Goal: Information Seeking & Learning: Learn about a topic

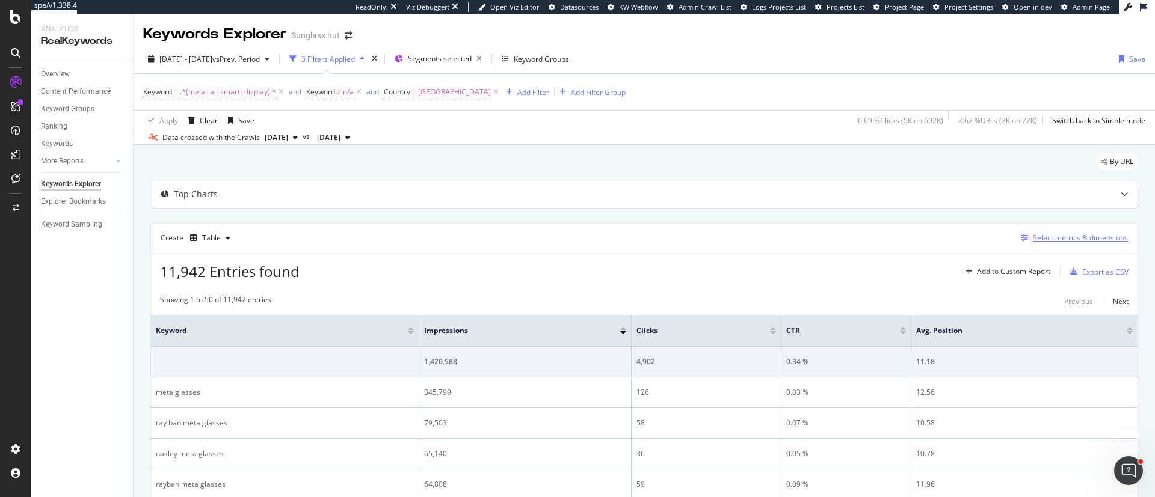
click at [769, 234] on div "Select metrics & dimensions" at bounding box center [1079, 238] width 95 height 10
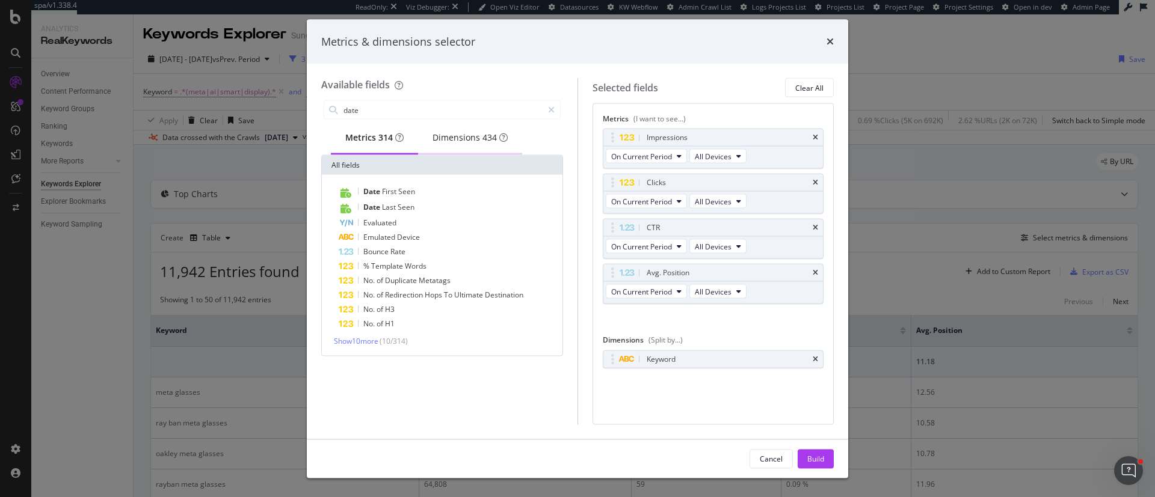
type input "date"
click at [463, 144] on div "Dimensions 434" at bounding box center [469, 138] width 75 height 12
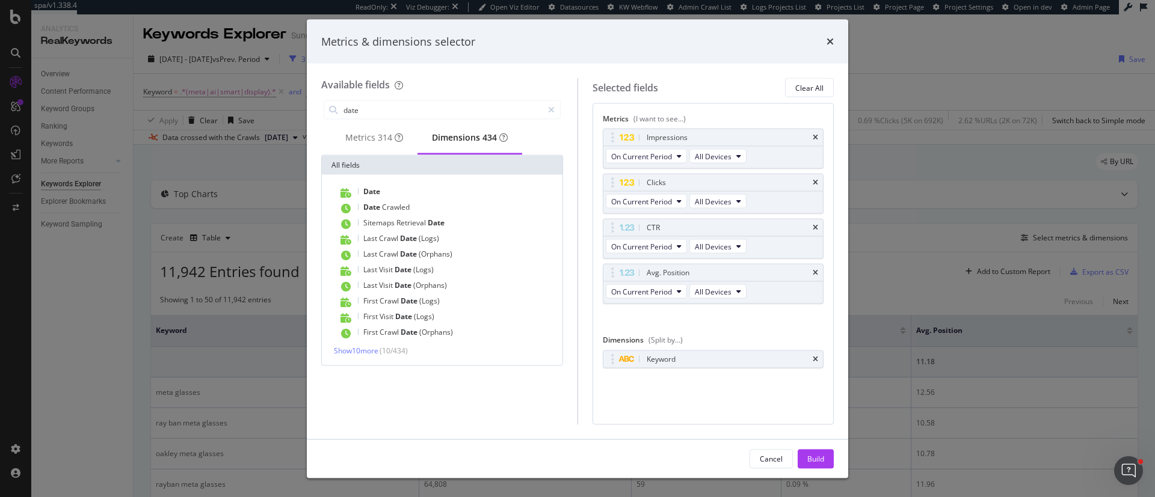
click at [412, 331] on div "Show 10 more ( 10 / 434 )" at bounding box center [442, 351] width 236 height 10
click at [385, 331] on span "( 10 / 434 )" at bounding box center [393, 351] width 28 height 10
click at [364, 331] on span "Show 10 more" at bounding box center [356, 351] width 44 height 10
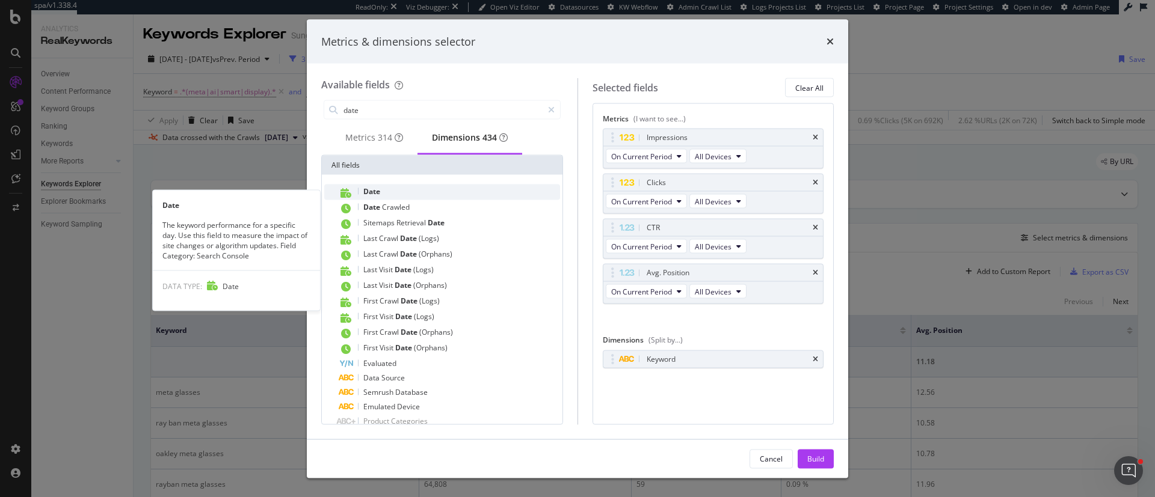
click at [385, 196] on div "Date" at bounding box center [449, 193] width 221 height 16
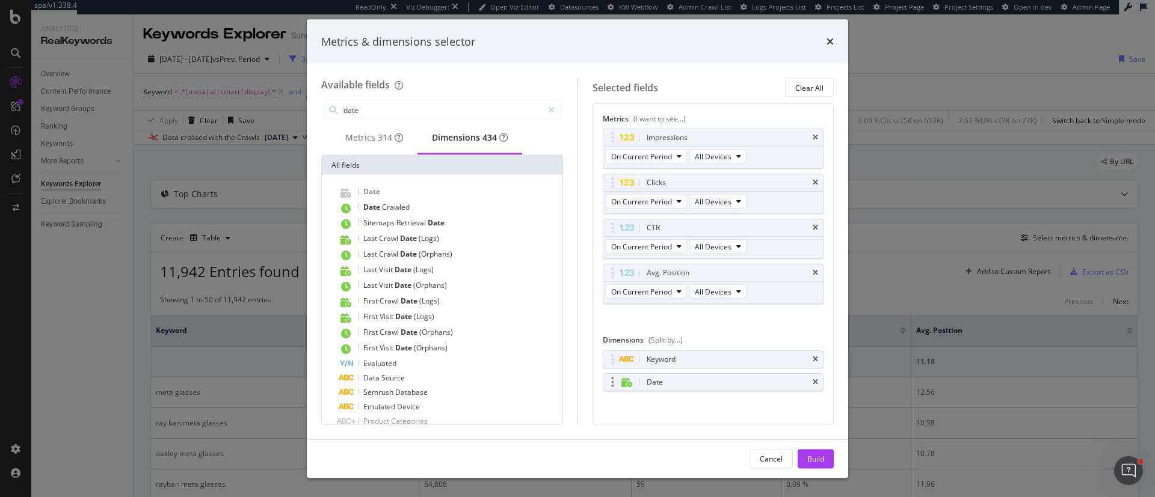
click at [609, 331] on div "modal" at bounding box center [613, 382] width 14 height 12
drag, startPoint x: 609, startPoint y: 383, endPoint x: 613, endPoint y: 358, distance: 24.9
click at [613, 331] on body "spa/v1.338.4 ReadOnly: Viz Debugger: Open Viz Editor Datasources KW Webflow Adm…" at bounding box center [577, 248] width 1155 height 497
click at [769, 180] on icon "times" at bounding box center [814, 182] width 5 height 7
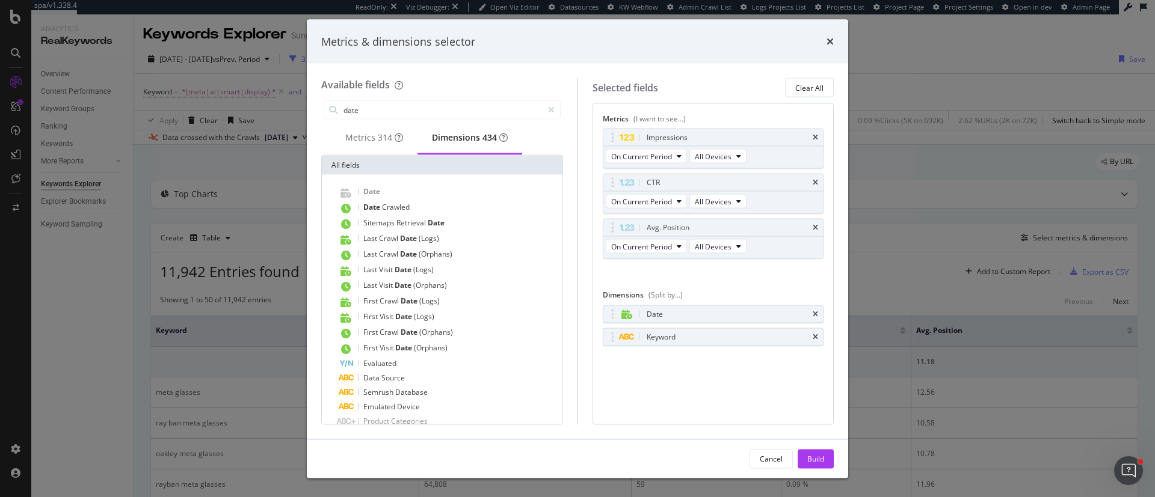
click at [769, 180] on div "CTR" at bounding box center [727, 183] width 167 height 12
click at [769, 181] on icon "times" at bounding box center [814, 182] width 5 height 7
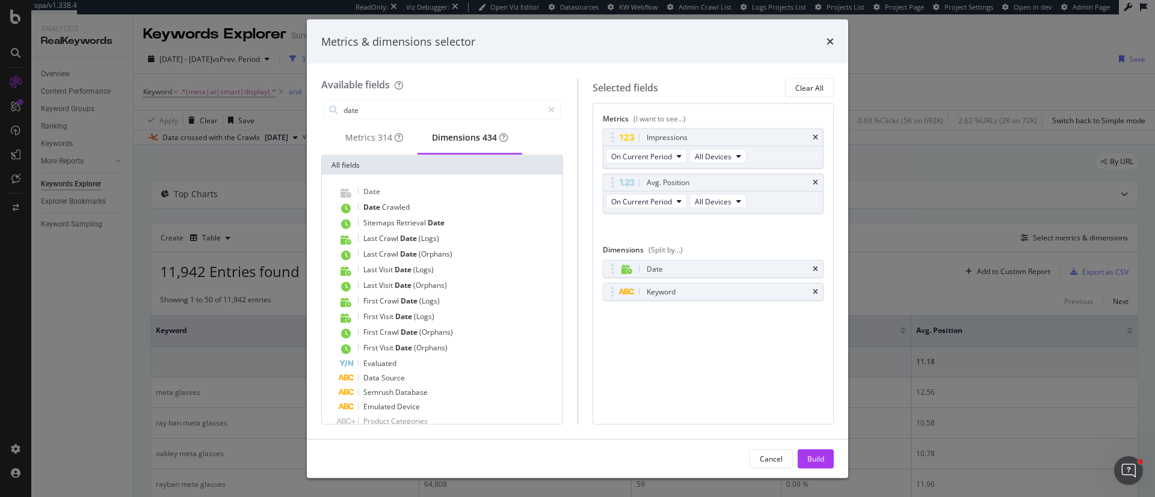
click at [769, 181] on icon "times" at bounding box center [814, 182] width 5 height 7
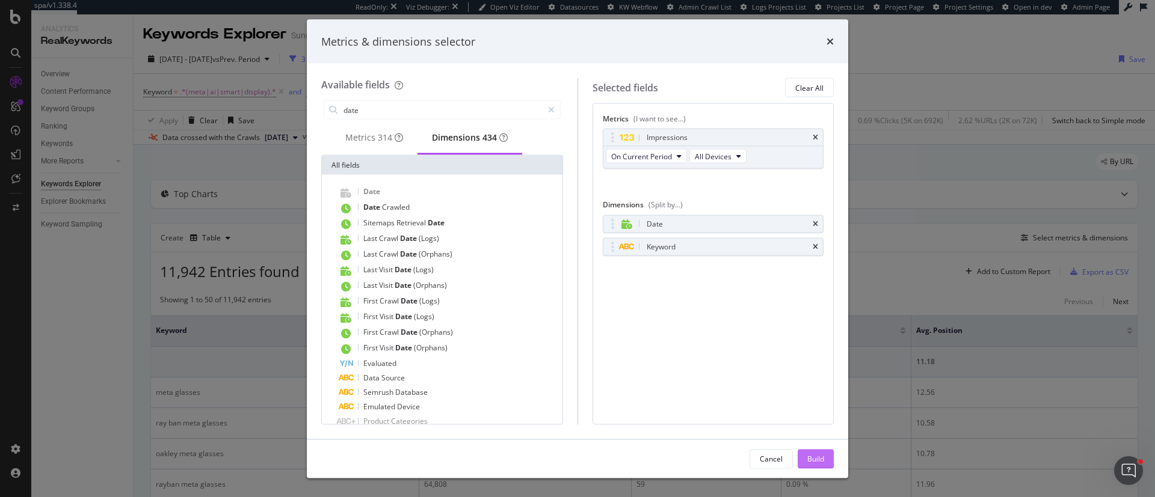
click at [769, 331] on div "Build" at bounding box center [815, 458] width 17 height 10
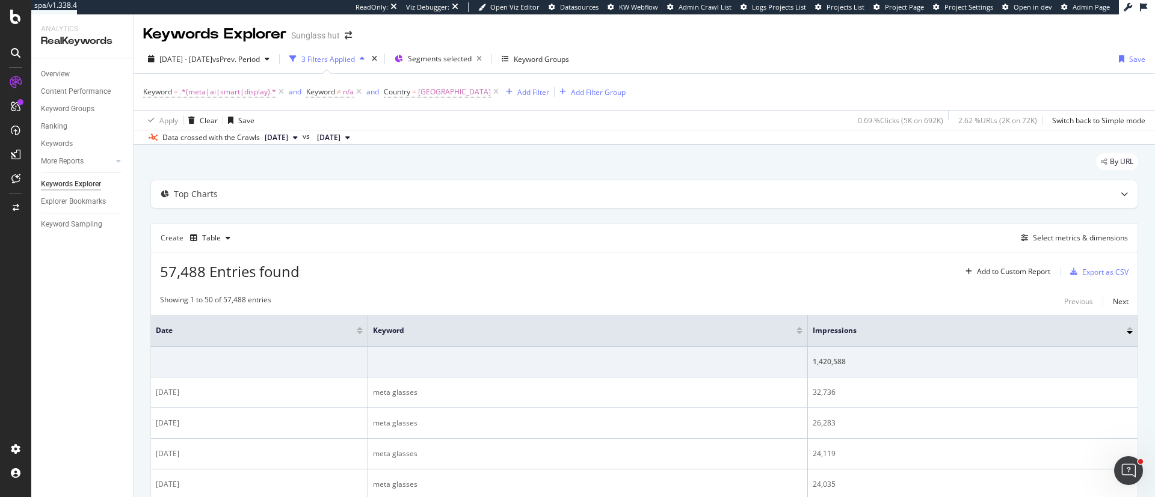
drag, startPoint x: 797, startPoint y: 340, endPoint x: 672, endPoint y: 339, distance: 125.7
click at [672, 331] on th "Keyword" at bounding box center [588, 331] width 440 height 32
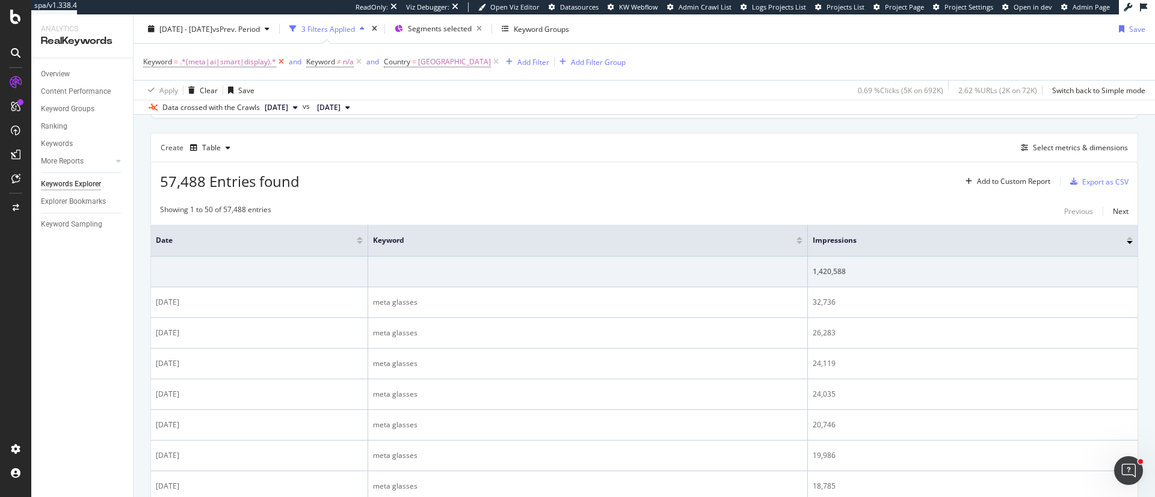
click at [283, 59] on icon at bounding box center [281, 62] width 10 height 12
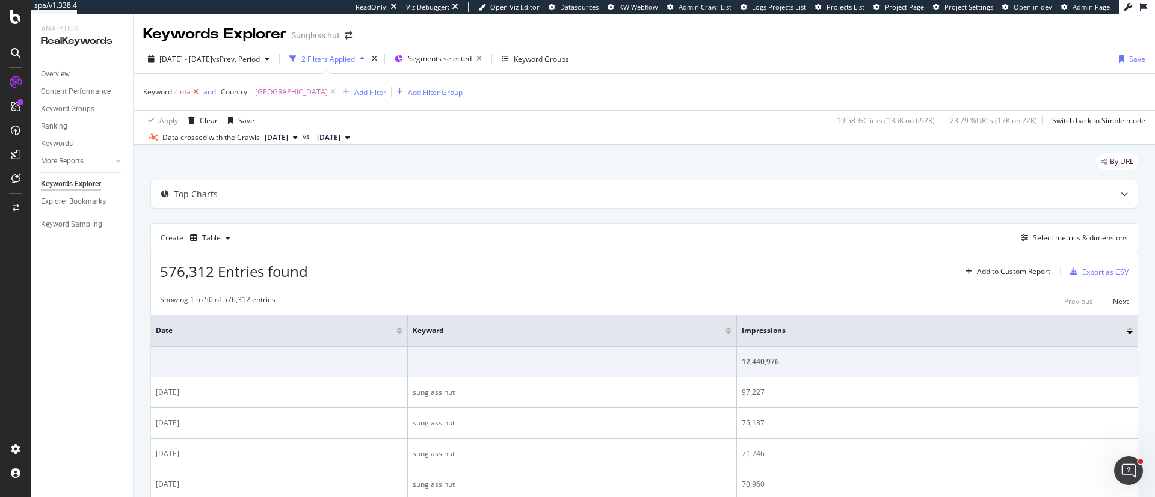
click at [196, 91] on icon at bounding box center [196, 92] width 10 height 12
click at [769, 235] on div "Select metrics & dimensions" at bounding box center [1079, 238] width 95 height 10
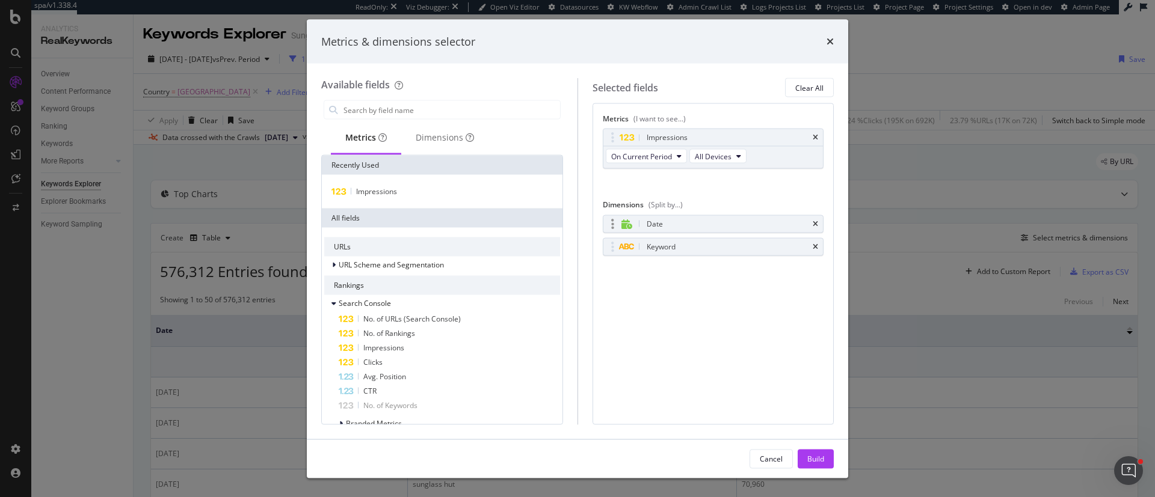
click at [769, 224] on icon "times" at bounding box center [814, 223] width 5 height 7
click at [769, 331] on button "Build" at bounding box center [815, 458] width 36 height 19
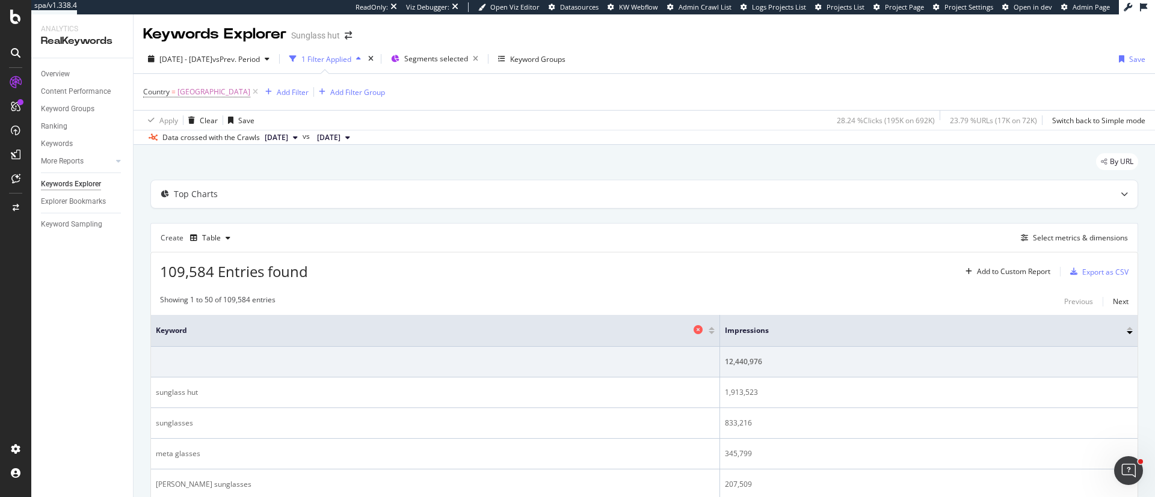
drag, startPoint x: 689, startPoint y: 330, endPoint x: 509, endPoint y: 334, distance: 179.8
click at [509, 331] on th "Keyword" at bounding box center [435, 331] width 569 height 32
click at [218, 92] on span "[GEOGRAPHIC_DATA]" at bounding box center [213, 92] width 73 height 17
click at [182, 124] on div "Equal to" at bounding box center [219, 120] width 132 height 19
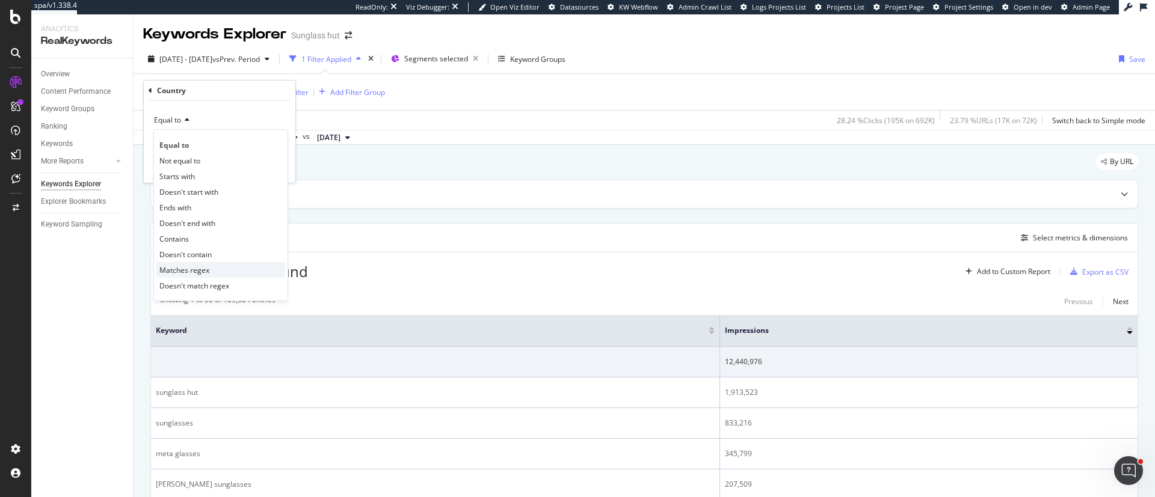
click at [212, 269] on div "Matches regex" at bounding box center [220, 270] width 129 height 16
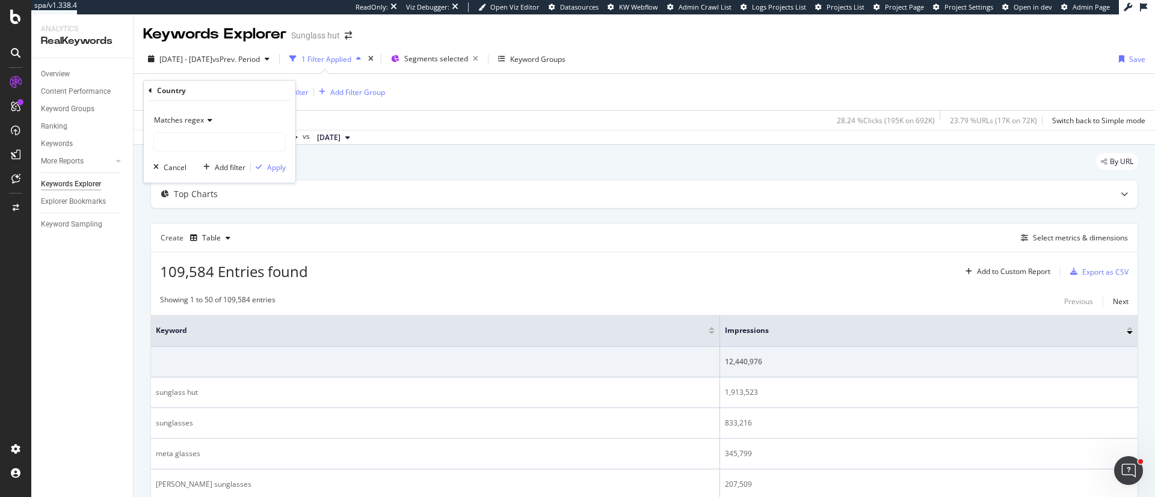
click at [192, 122] on span "Matches regex" at bounding box center [179, 120] width 50 height 10
click at [196, 136] on div "Equal to Not equal to Starts with Doesn't start with Ends with Doesn't end with…" at bounding box center [220, 215] width 135 height 172
click at [224, 117] on div "Matches regex" at bounding box center [219, 120] width 132 height 19
click at [224, 138] on input "text" at bounding box center [219, 141] width 131 height 19
type input "usa"
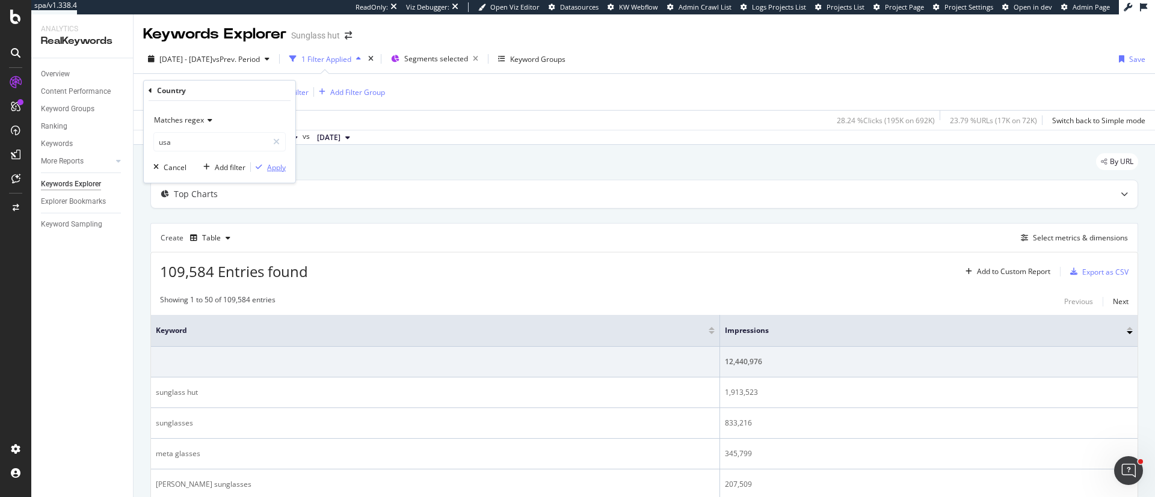
click at [285, 167] on div "Apply" at bounding box center [276, 167] width 19 height 10
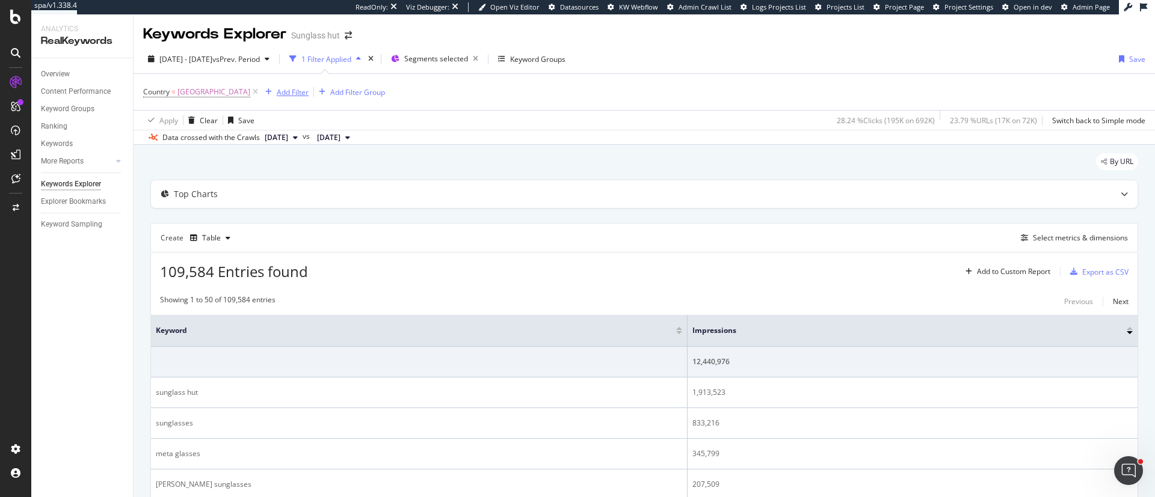
click at [308, 94] on div "Add Filter" at bounding box center [293, 92] width 32 height 10
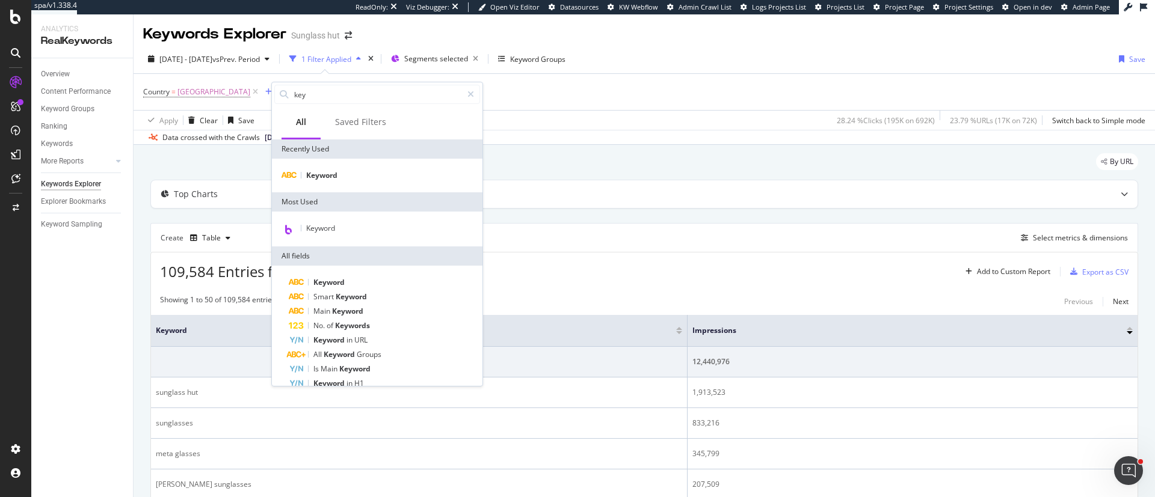
type input "key"
click at [358, 165] on div "Keyword" at bounding box center [377, 176] width 210 height 34
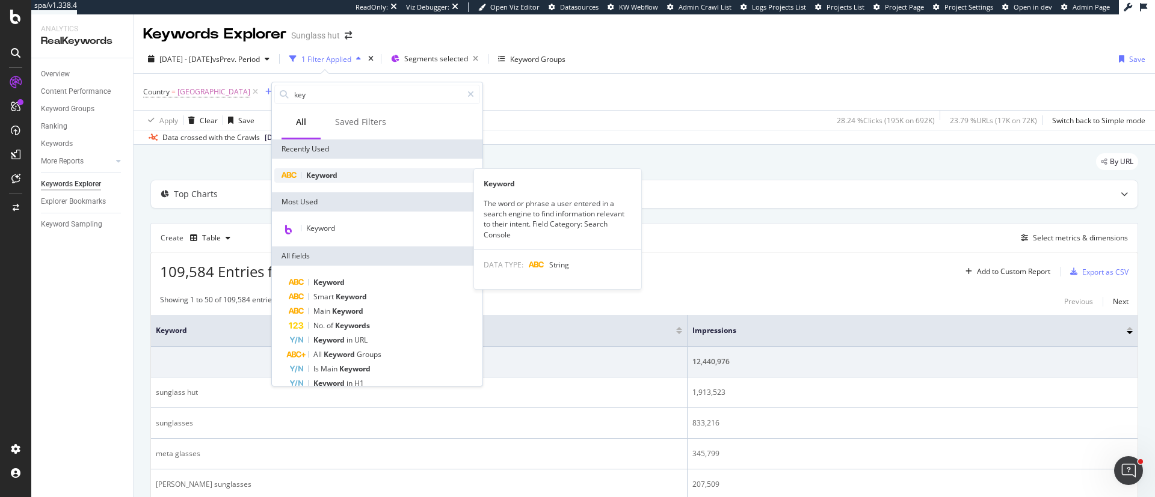
click at [358, 171] on div "Keyword" at bounding box center [377, 175] width 206 height 14
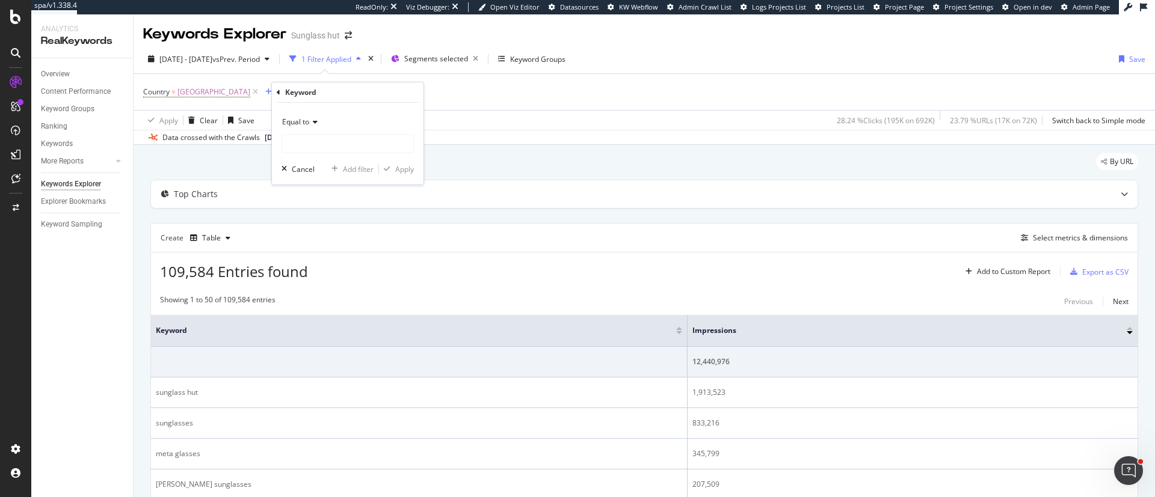
click at [320, 126] on div "Equal to" at bounding box center [347, 121] width 132 height 19
click at [327, 160] on span "Not equal to" at bounding box center [307, 163] width 41 height 10
click at [327, 149] on input "text" at bounding box center [347, 143] width 131 height 19
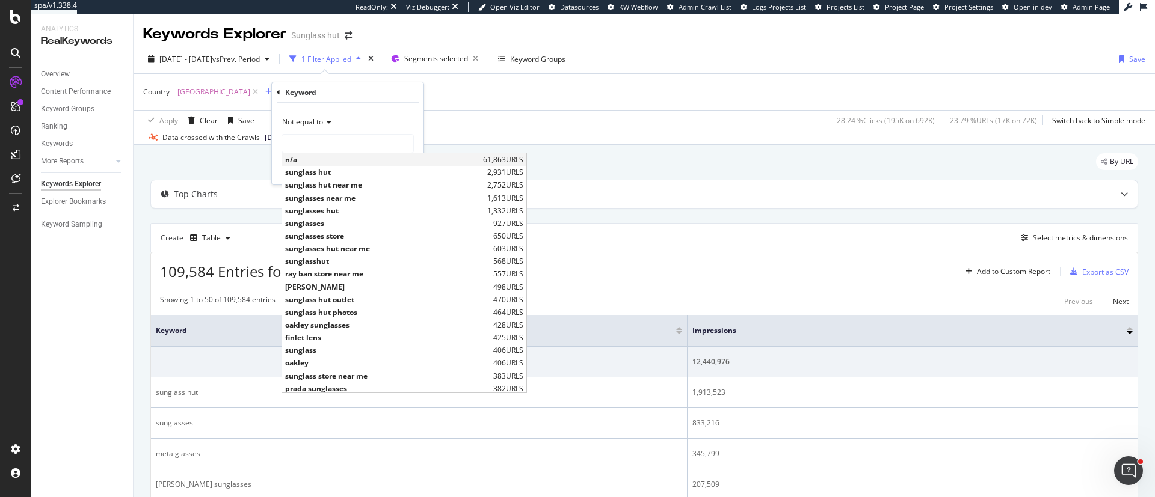
click at [345, 164] on span "n/a" at bounding box center [382, 160] width 195 height 10
type input "n/a"
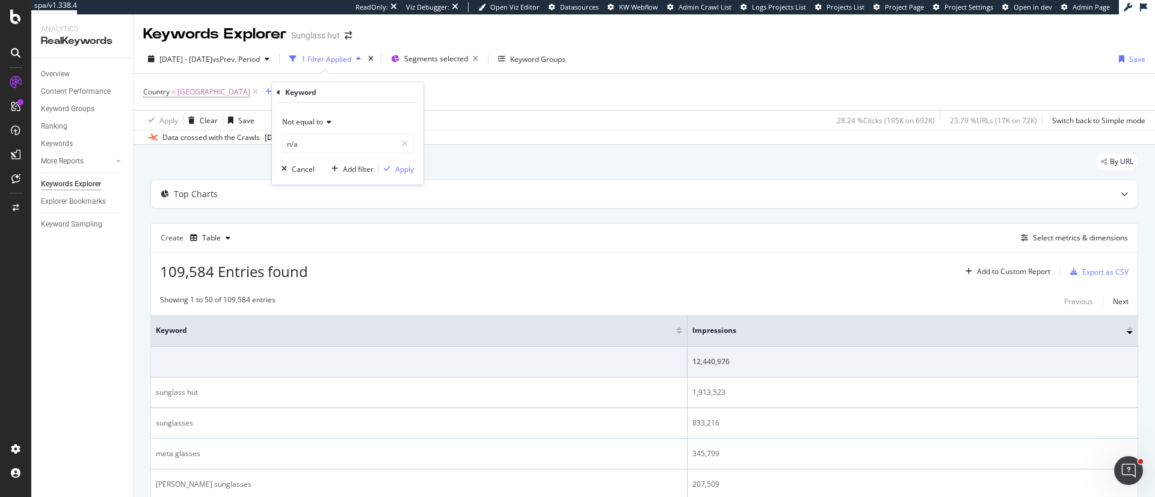
click at [417, 168] on div "Not equal to n/a n/a Cancel Add filter Apply" at bounding box center [348, 144] width 152 height 82
click at [409, 169] on div "Apply" at bounding box center [404, 169] width 19 height 10
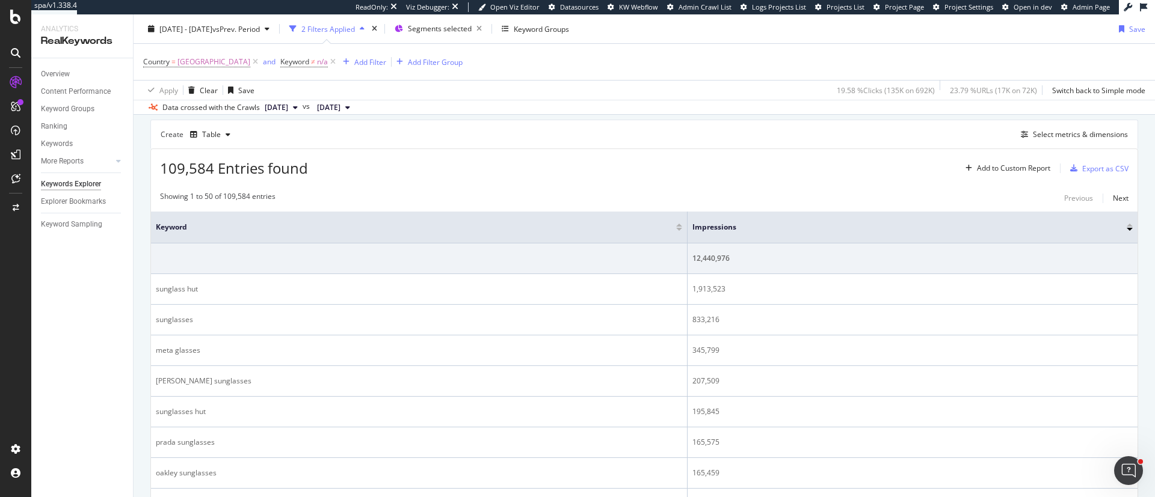
scroll to position [90, 0]
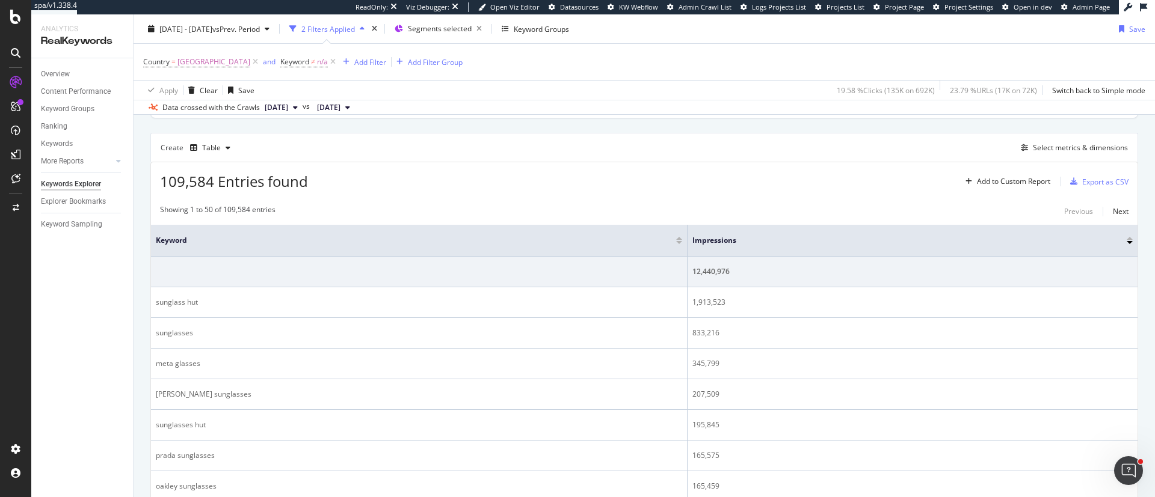
click at [544, 136] on div "Create Table Select metrics & dimensions" at bounding box center [643, 147] width 987 height 29
click at [769, 147] on div "Select metrics & dimensions" at bounding box center [1079, 148] width 95 height 10
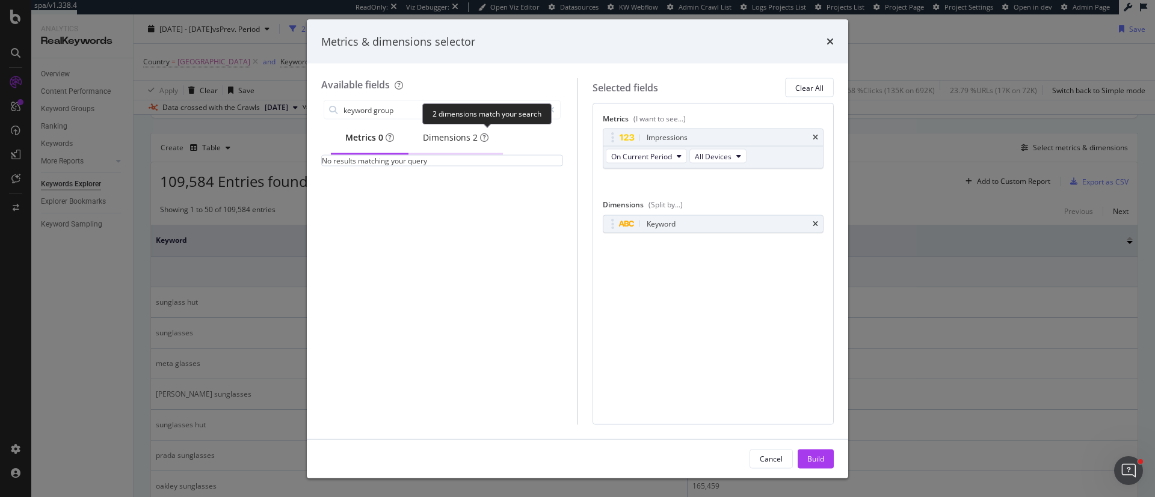
type input "keyword group"
click at [476, 140] on div "Dimensions 2" at bounding box center [456, 138] width 66 height 12
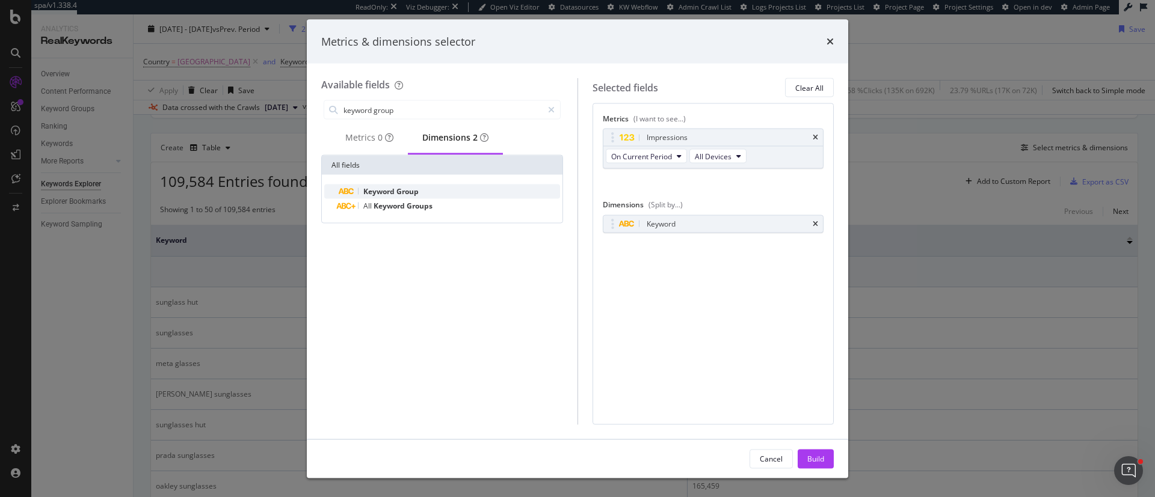
click at [474, 195] on div "Keyword Group" at bounding box center [449, 192] width 221 height 14
click at [769, 222] on icon "times" at bounding box center [814, 223] width 5 height 7
click at [769, 331] on button "Build" at bounding box center [815, 458] width 36 height 19
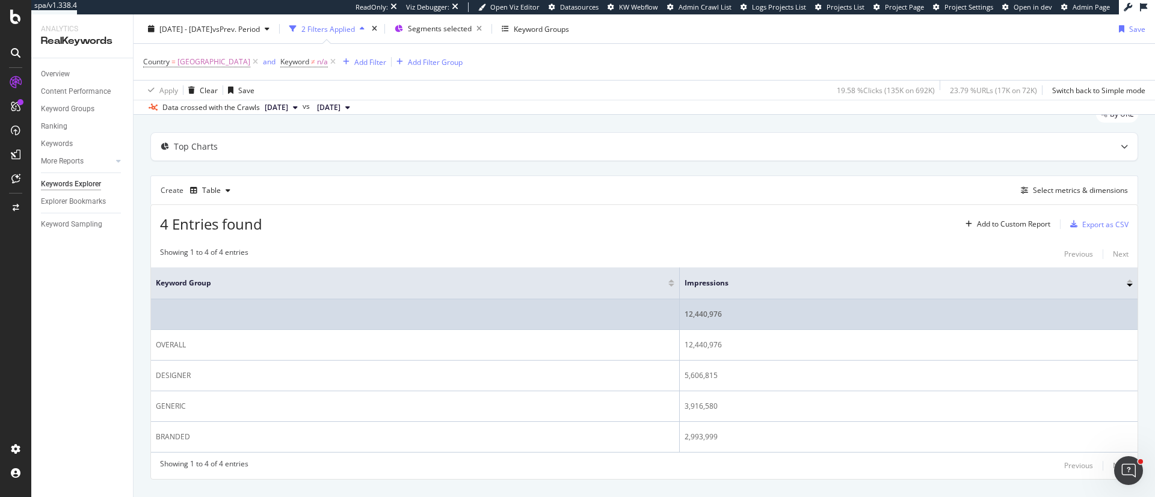
scroll to position [72, 0]
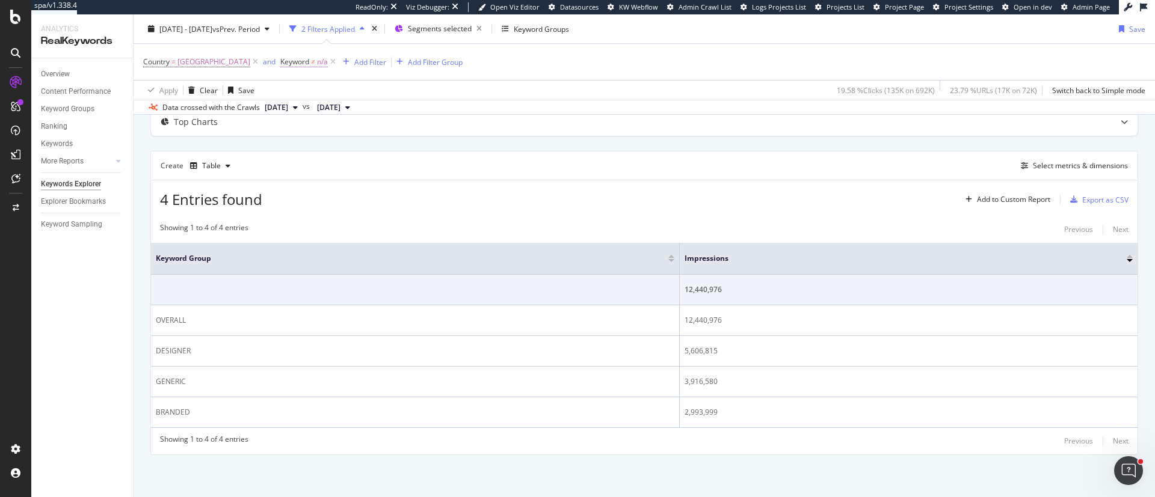
click at [309, 61] on span "Keyword" at bounding box center [294, 62] width 29 height 10
click at [511, 144] on div "Top Charts Create Table Select metrics & dimensions 4 Entries found Add to Cust…" at bounding box center [643, 281] width 987 height 347
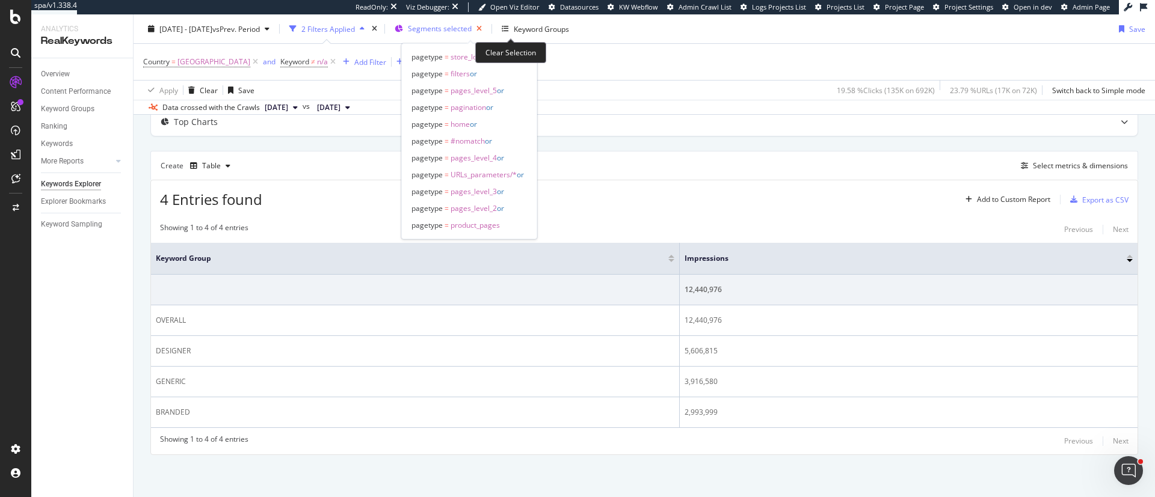
click at [486, 31] on icon "button" at bounding box center [478, 28] width 15 height 17
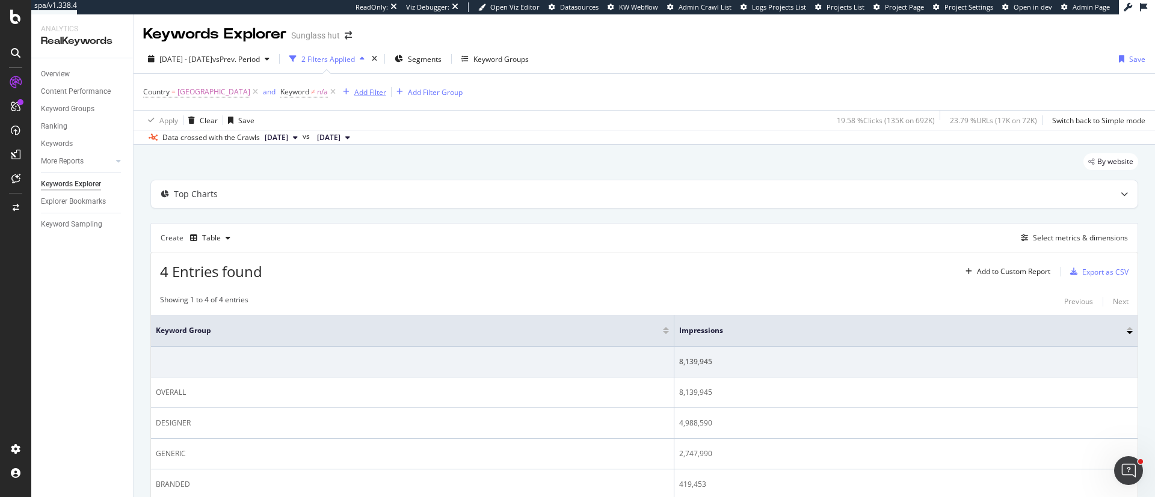
click at [381, 89] on div "Add Filter" at bounding box center [370, 92] width 32 height 10
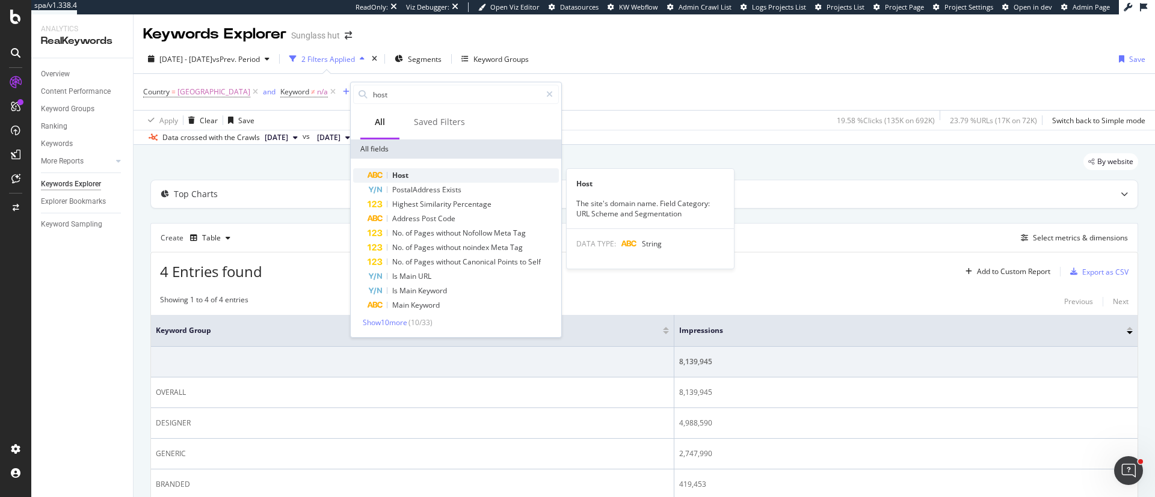
type input "host"
click at [425, 178] on div "Host" at bounding box center [462, 175] width 191 height 14
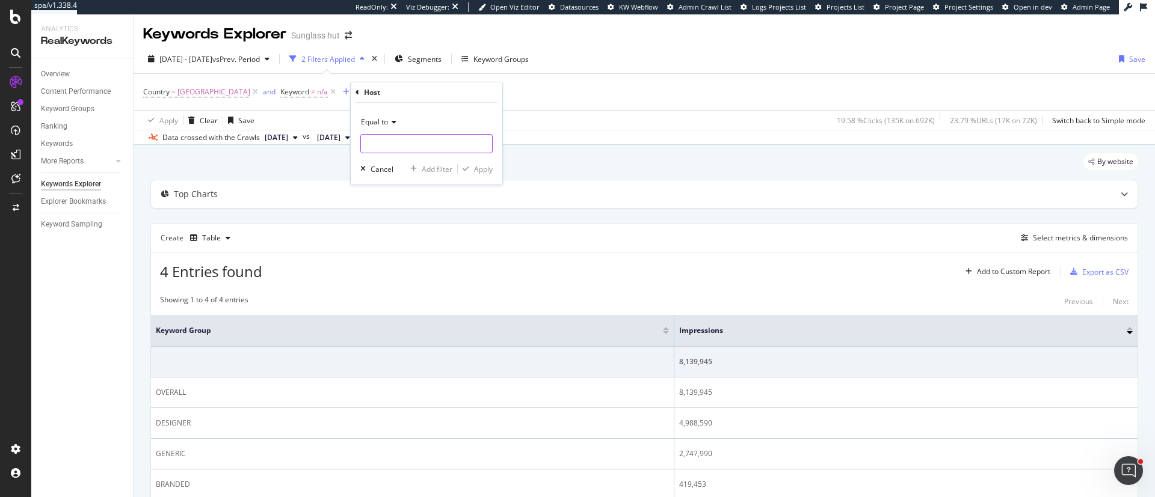
click at [407, 149] on input "text" at bounding box center [426, 143] width 131 height 19
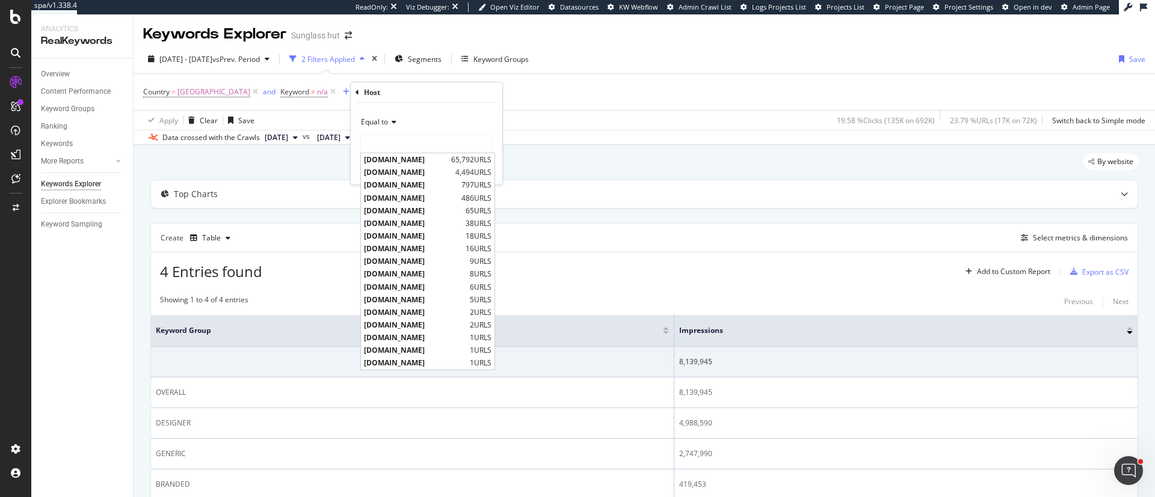
click at [382, 123] on span "Equal to" at bounding box center [374, 122] width 27 height 10
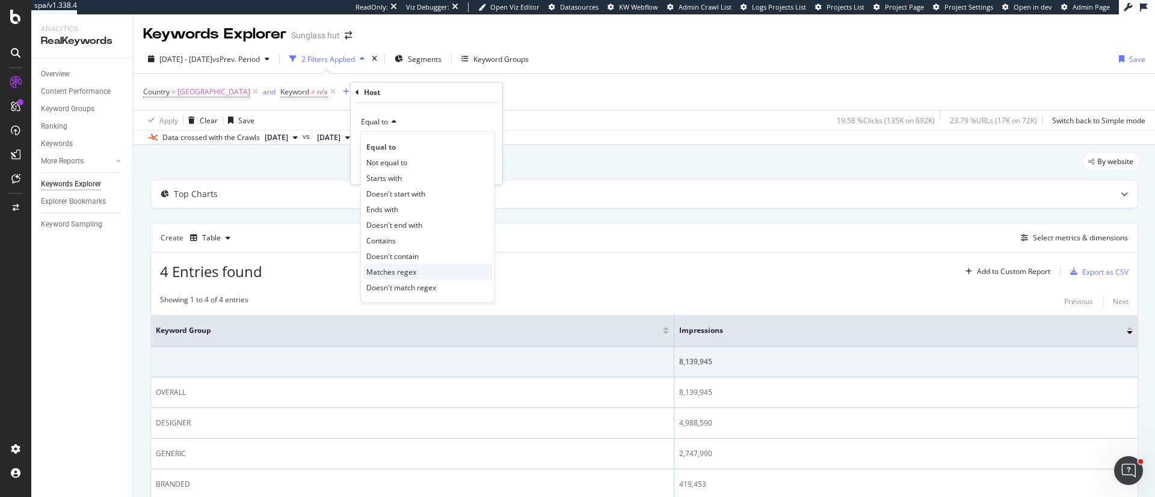
click at [412, 277] on span "Matches regex" at bounding box center [391, 272] width 50 height 10
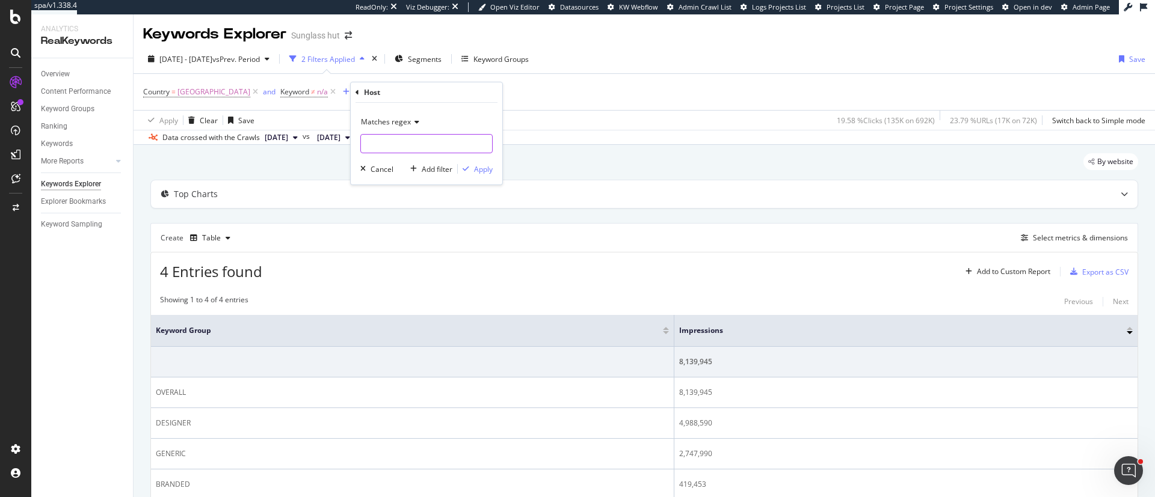
click at [404, 152] on input "text" at bounding box center [426, 143] width 131 height 19
click at [416, 112] on div "Matches regex Cancel Add filter Apply" at bounding box center [427, 144] width 152 height 82
click at [413, 120] on icon at bounding box center [415, 121] width 8 height 7
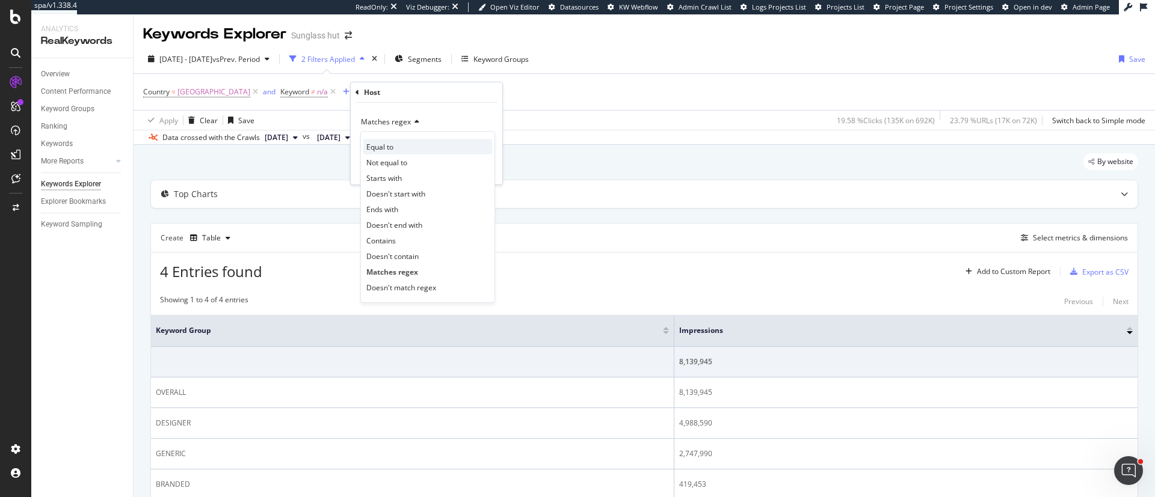
click at [408, 145] on div "Equal to" at bounding box center [427, 147] width 129 height 16
click at [409, 147] on input "text" at bounding box center [426, 143] width 131 height 19
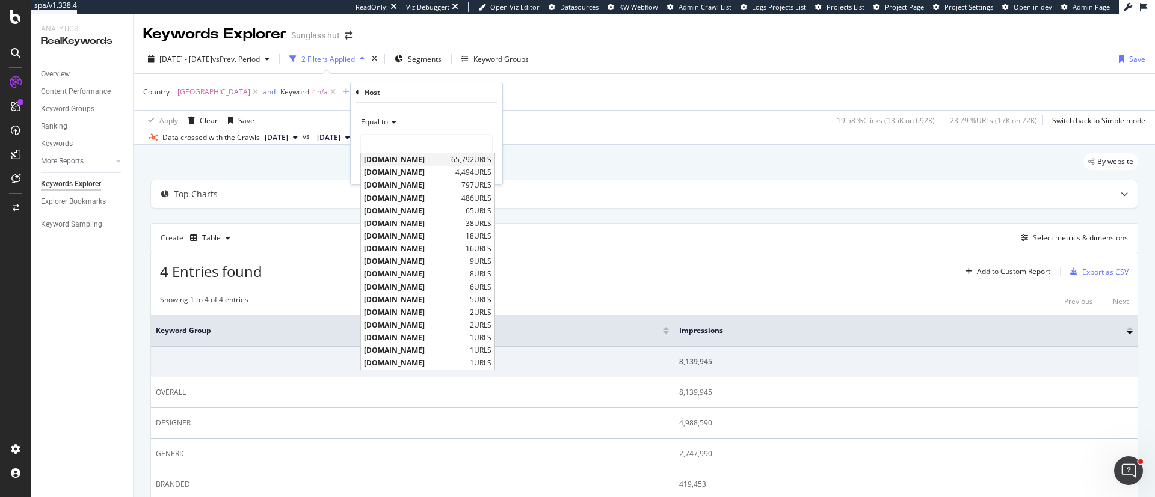
click at [409, 162] on span "[DOMAIN_NAME]" at bounding box center [406, 160] width 84 height 10
type input "[DOMAIN_NAME]"
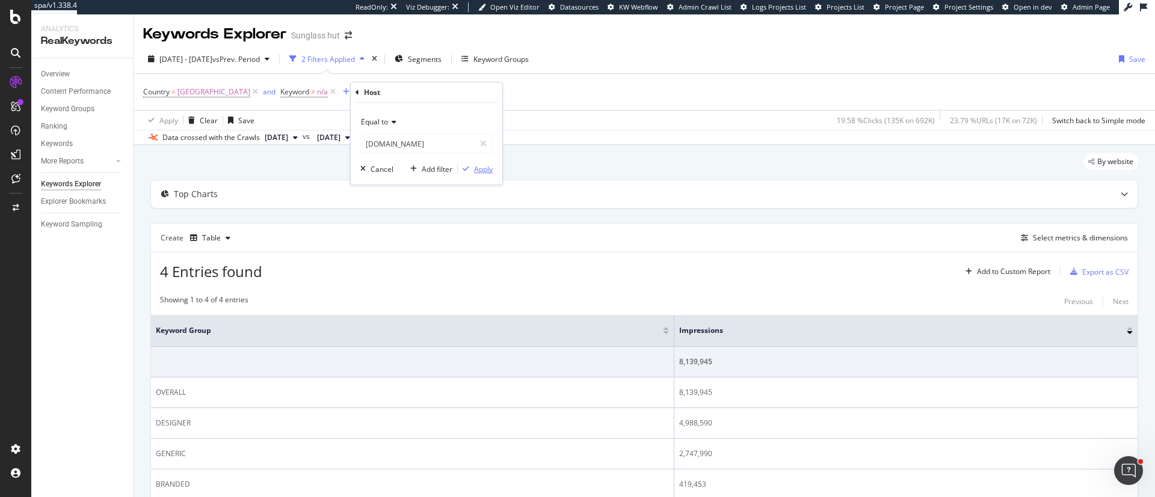
click at [474, 167] on div "Apply" at bounding box center [483, 169] width 19 height 10
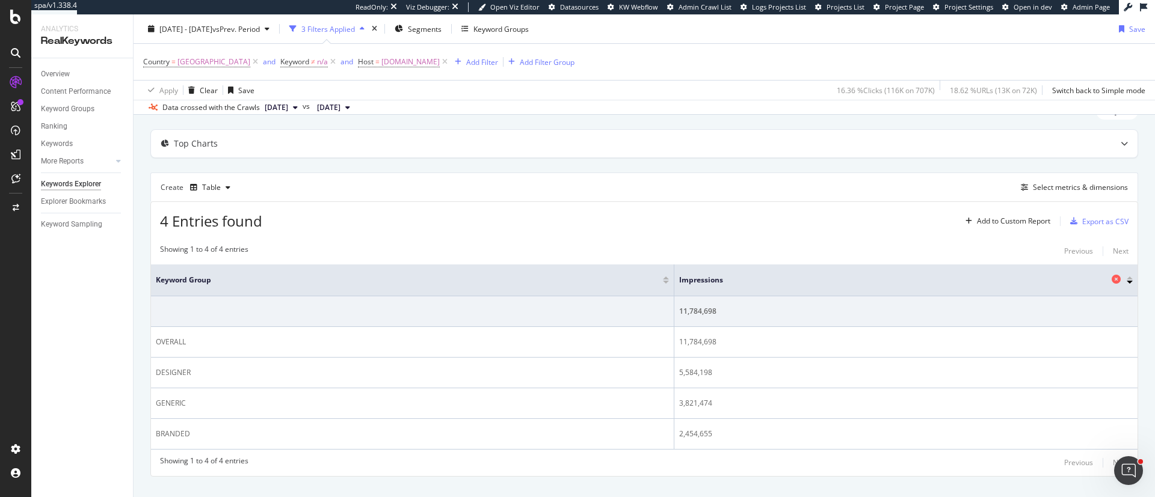
scroll to position [72, 0]
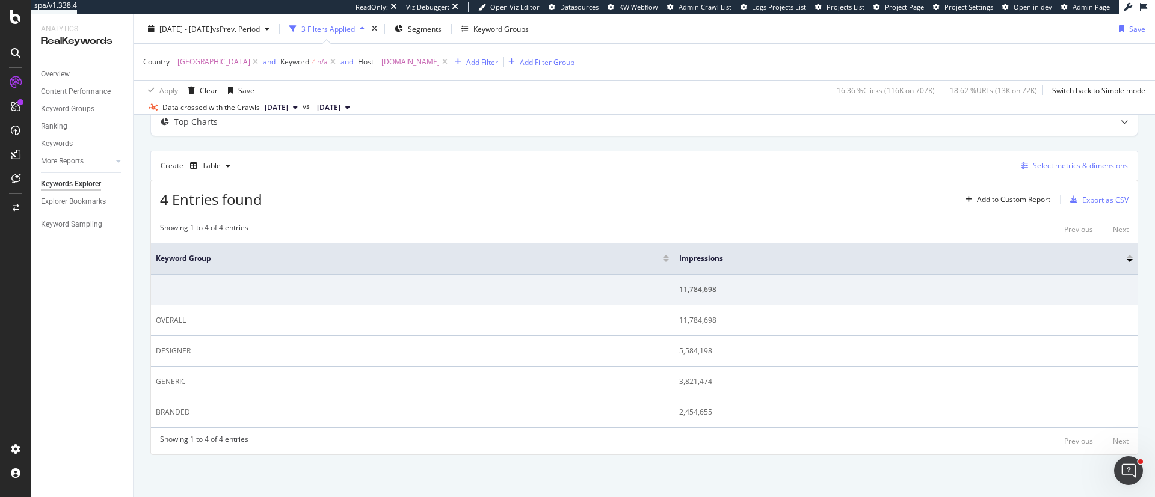
click at [769, 170] on div "Select metrics & dimensions" at bounding box center [1072, 165] width 112 height 13
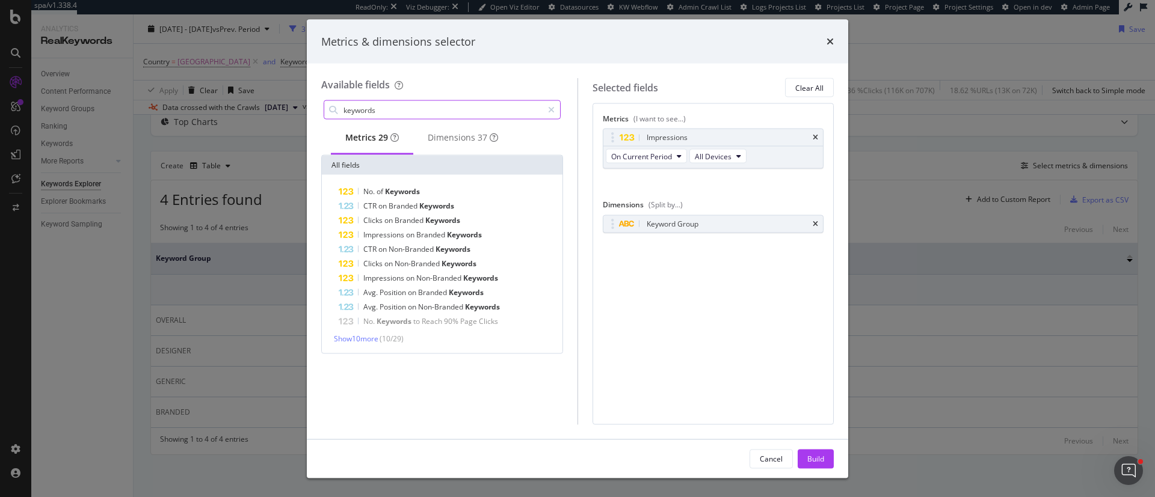
drag, startPoint x: 410, startPoint y: 105, endPoint x: 330, endPoint y: 101, distance: 80.7
click at [330, 101] on div "keywords" at bounding box center [442, 109] width 237 height 19
click at [471, 144] on div "Dimensions 37" at bounding box center [463, 138] width 70 height 12
click at [431, 104] on input "keywords" at bounding box center [442, 110] width 200 height 18
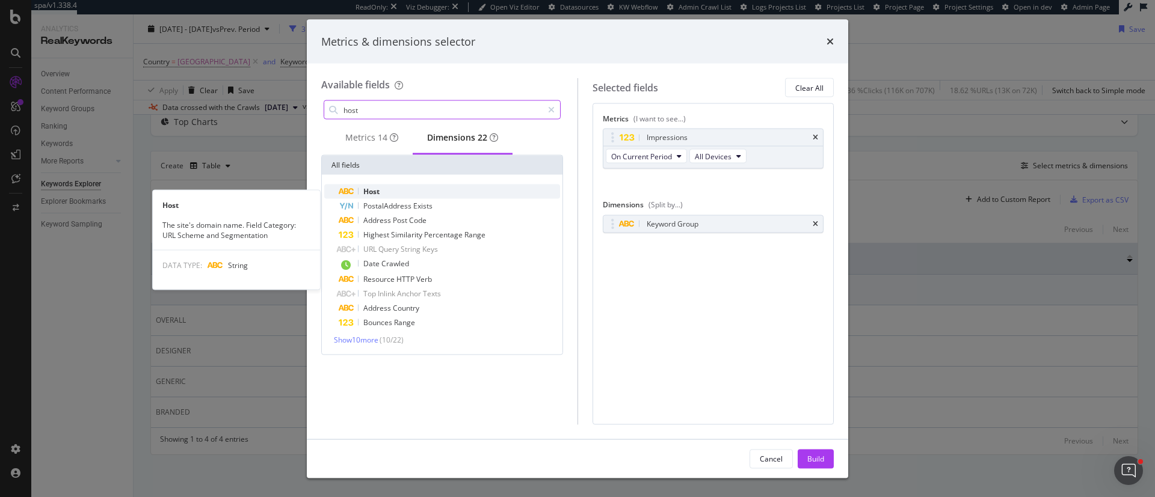
type input "host"
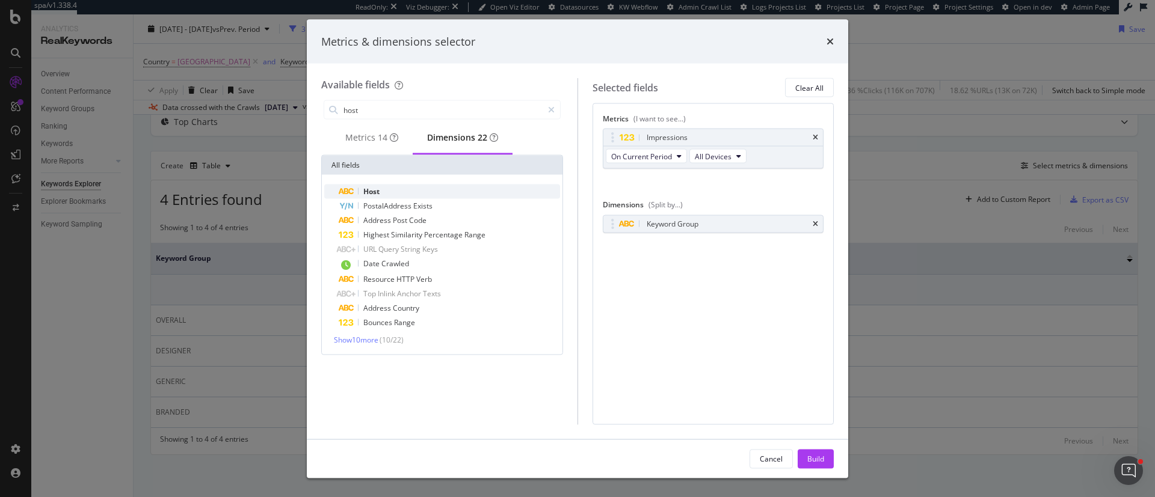
click at [446, 195] on div "Host" at bounding box center [449, 192] width 221 height 14
click at [769, 331] on div "Build" at bounding box center [815, 458] width 17 height 10
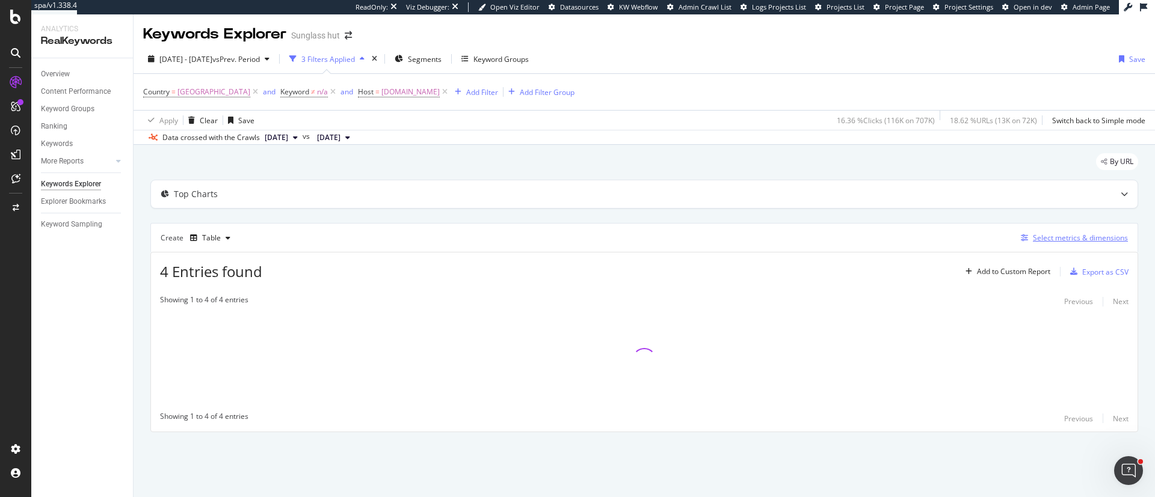
click at [769, 235] on div "Select metrics & dimensions" at bounding box center [1079, 238] width 95 height 10
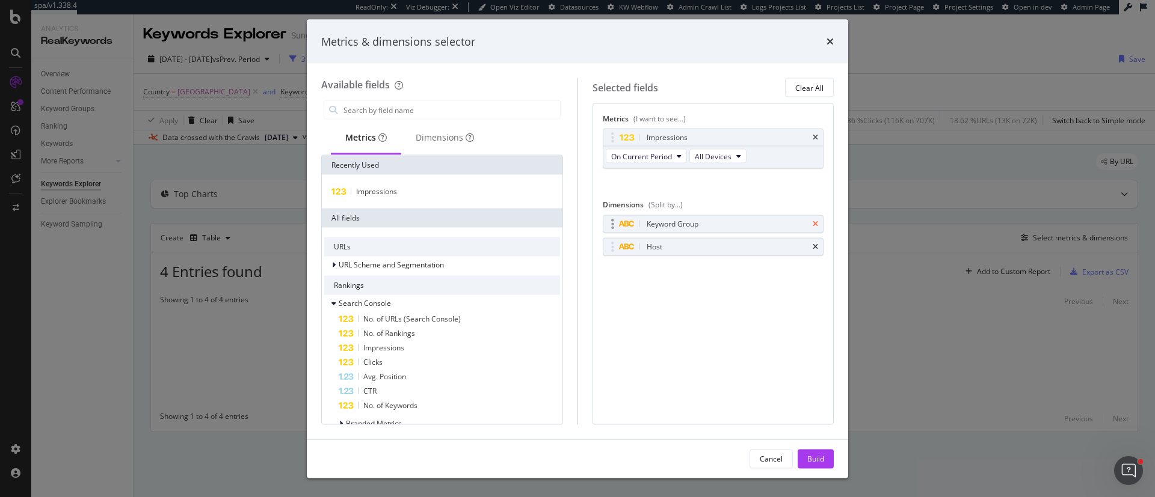
click at [769, 227] on icon "times" at bounding box center [814, 223] width 5 height 7
click at [769, 331] on div "Build" at bounding box center [815, 458] width 17 height 10
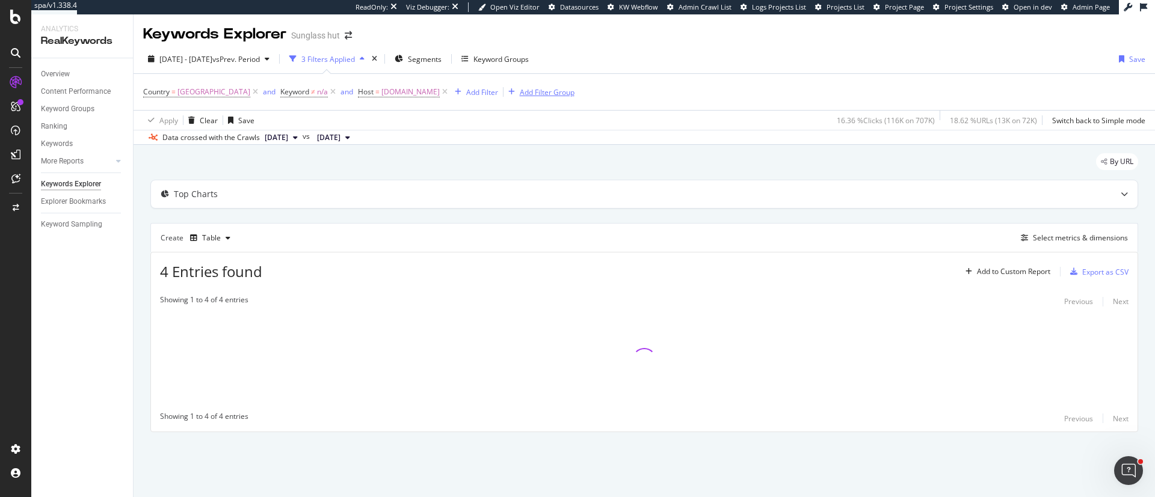
click at [560, 90] on div "Add Filter Group" at bounding box center [547, 92] width 55 height 10
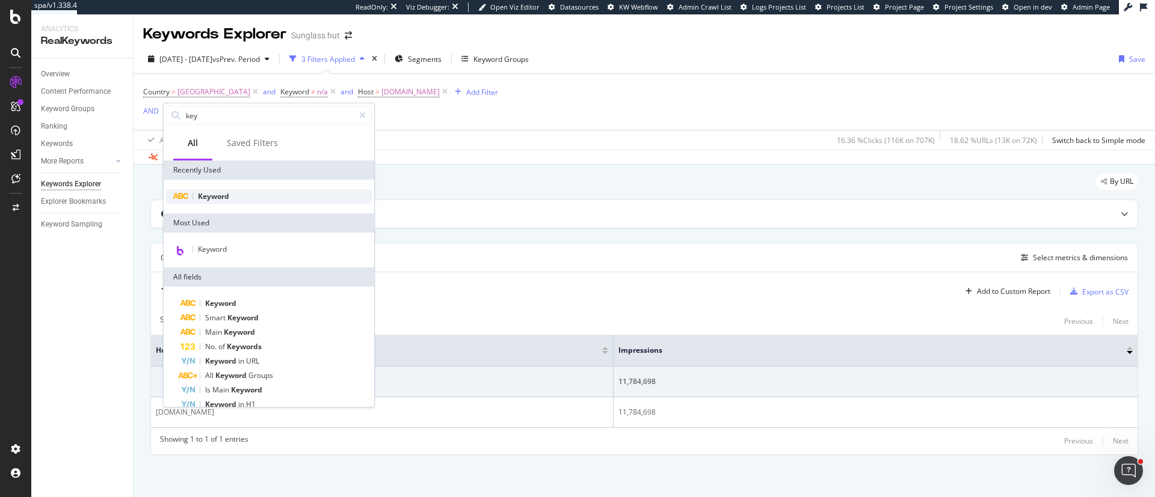
type input "key"
click at [244, 192] on div "Keyword" at bounding box center [269, 196] width 206 height 14
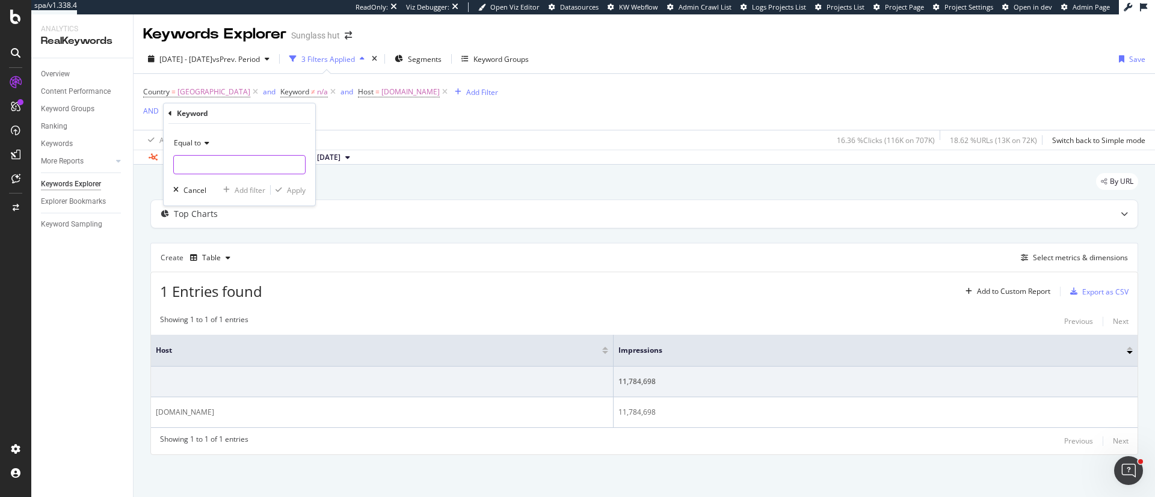
click at [232, 169] on input "text" at bounding box center [239, 164] width 131 height 19
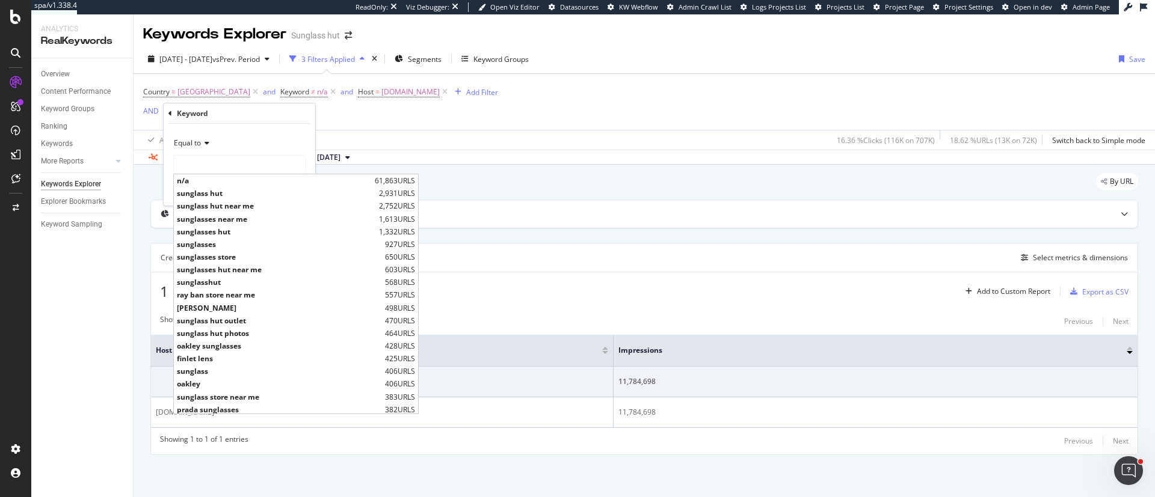
click at [206, 147] on div "Equal to" at bounding box center [239, 142] width 132 height 19
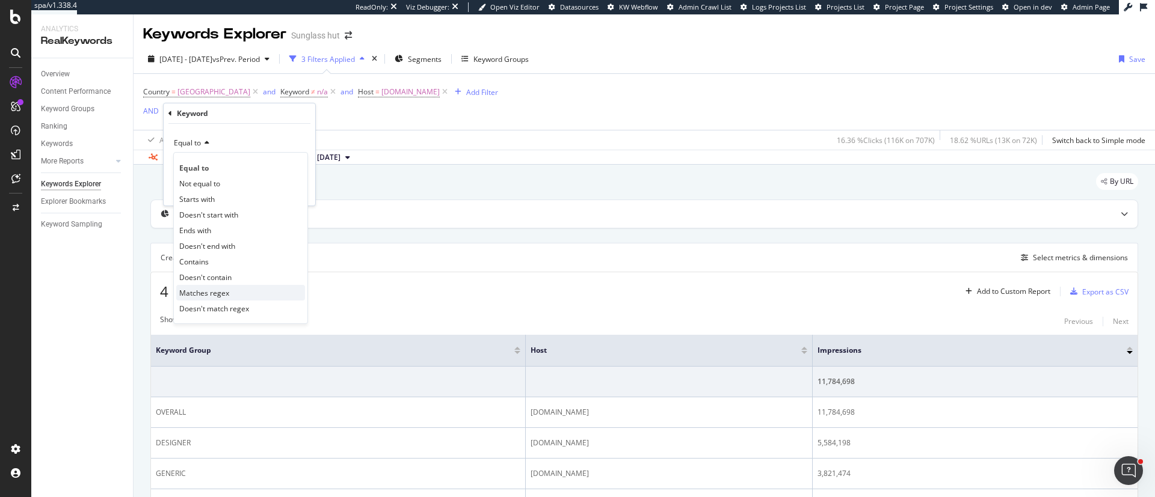
click at [266, 294] on div "Matches regex" at bounding box center [240, 293] width 129 height 16
click at [234, 170] on input "text" at bounding box center [239, 164] width 131 height 19
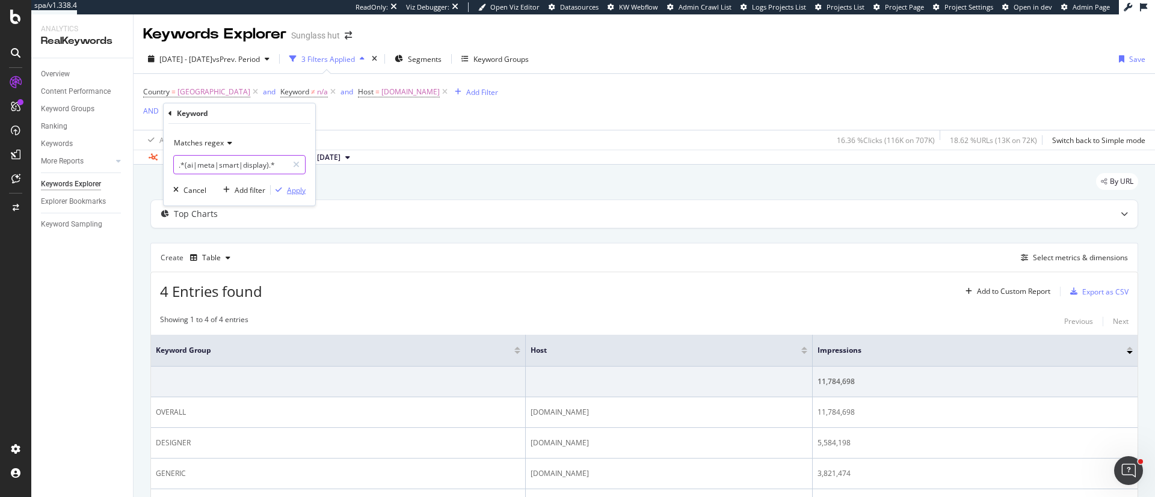
type input ".*(ai|meta|smart|display).*"
click at [297, 194] on div "Apply" at bounding box center [296, 190] width 19 height 10
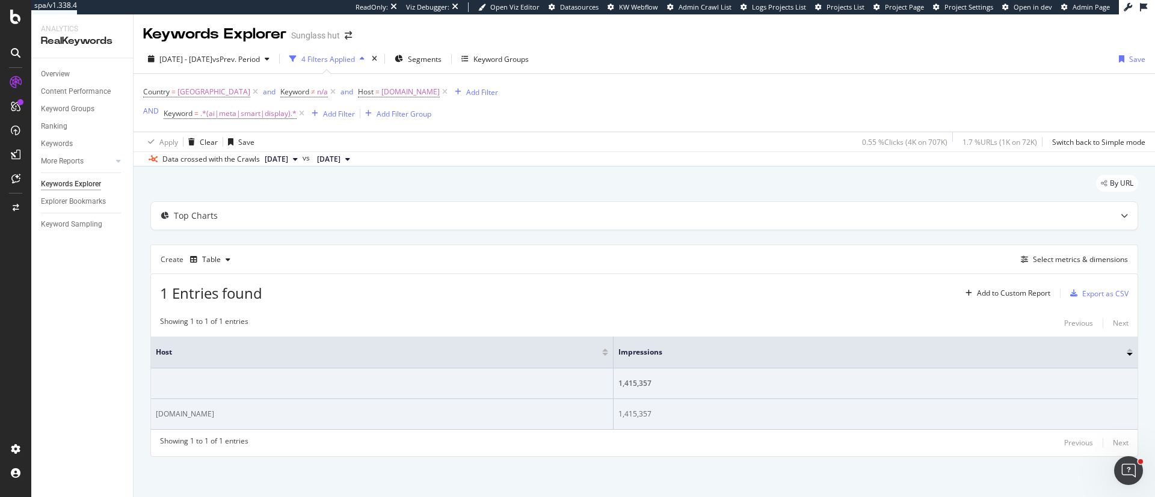
click at [677, 331] on div "1,415,357" at bounding box center [875, 414] width 514 height 11
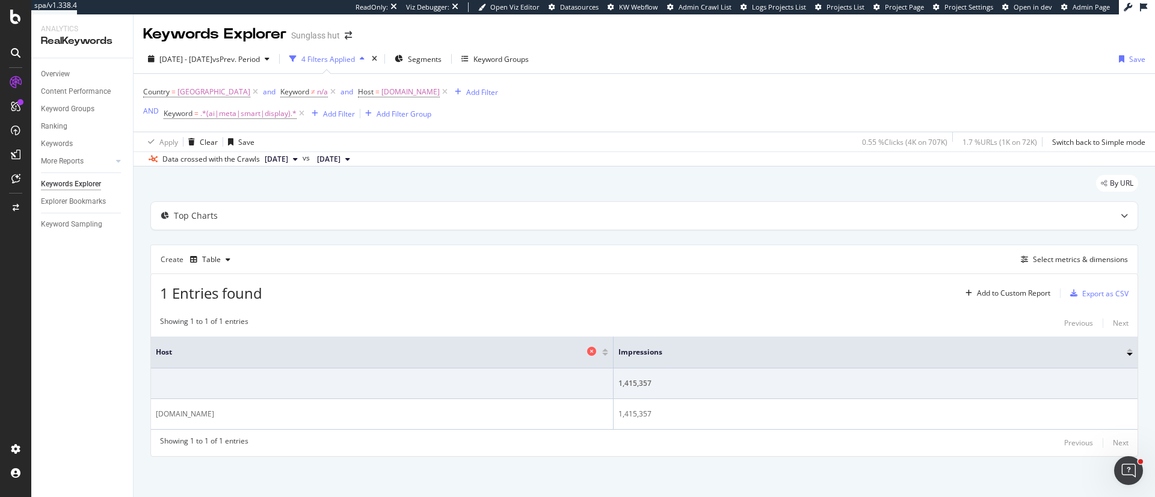
drag, startPoint x: 661, startPoint y: 352, endPoint x: 628, endPoint y: 352, distance: 32.5
click at [613, 331] on th "Host" at bounding box center [382, 353] width 462 height 32
click at [248, 116] on span ".*(ai|meta|smart|display).*" at bounding box center [248, 113] width 96 height 17
click at [221, 149] on div "Matches regex" at bounding box center [239, 141] width 132 height 19
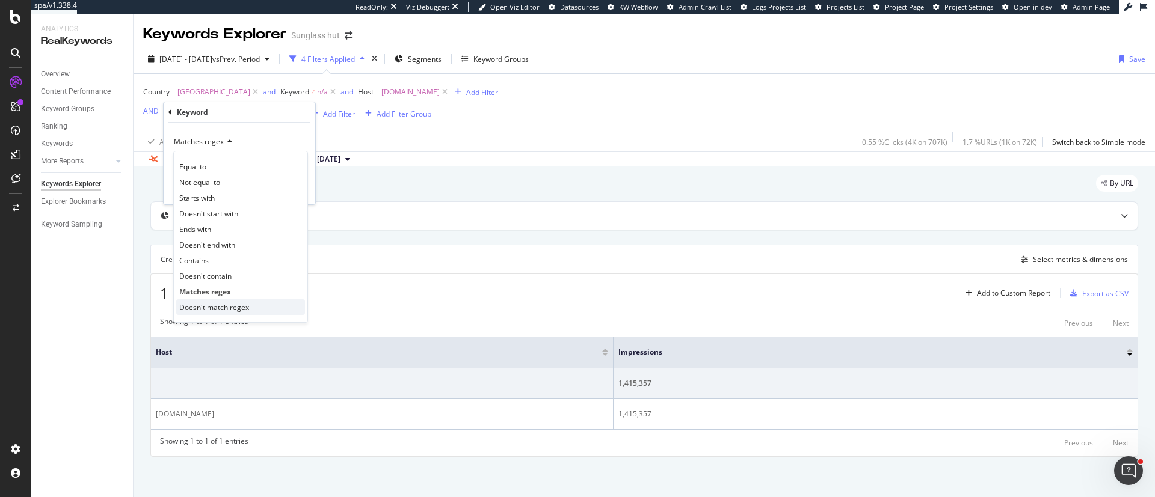
click at [235, 309] on span "Doesn't match regex" at bounding box center [214, 307] width 70 height 10
click at [293, 195] on div "Doesn't match regex .*(ai|meta|smart|display).* Cancel Add filter Apply" at bounding box center [240, 164] width 152 height 82
click at [293, 194] on div "Apply" at bounding box center [296, 189] width 19 height 10
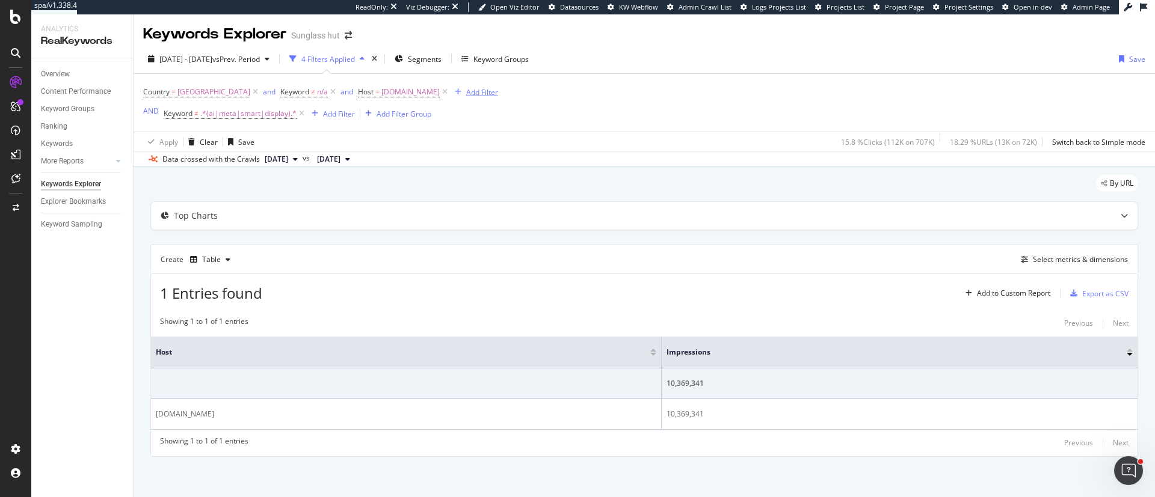
click at [498, 93] on div "Add Filter" at bounding box center [482, 92] width 32 height 10
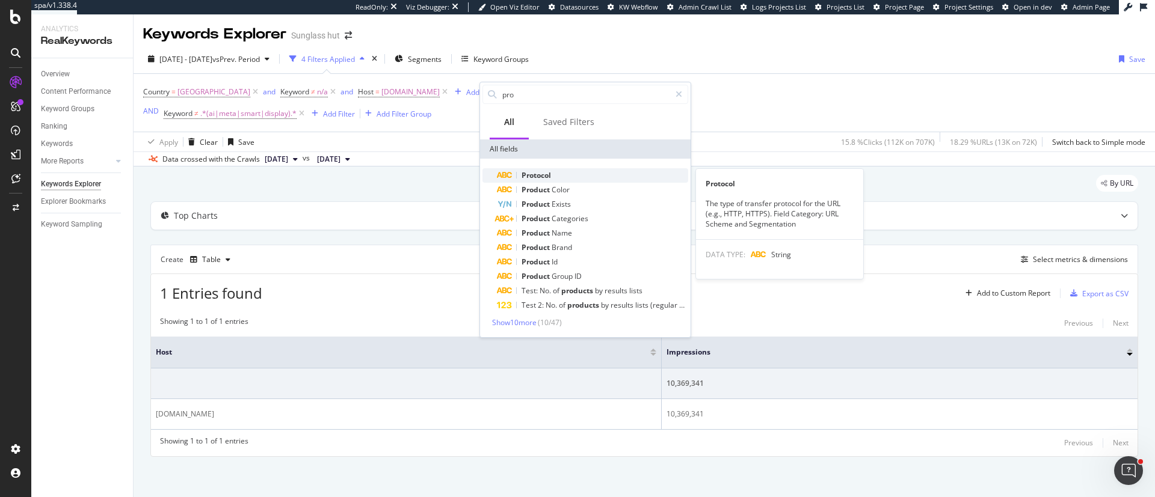
type input "pro"
click at [550, 176] on span "Protocol" at bounding box center [535, 175] width 29 height 10
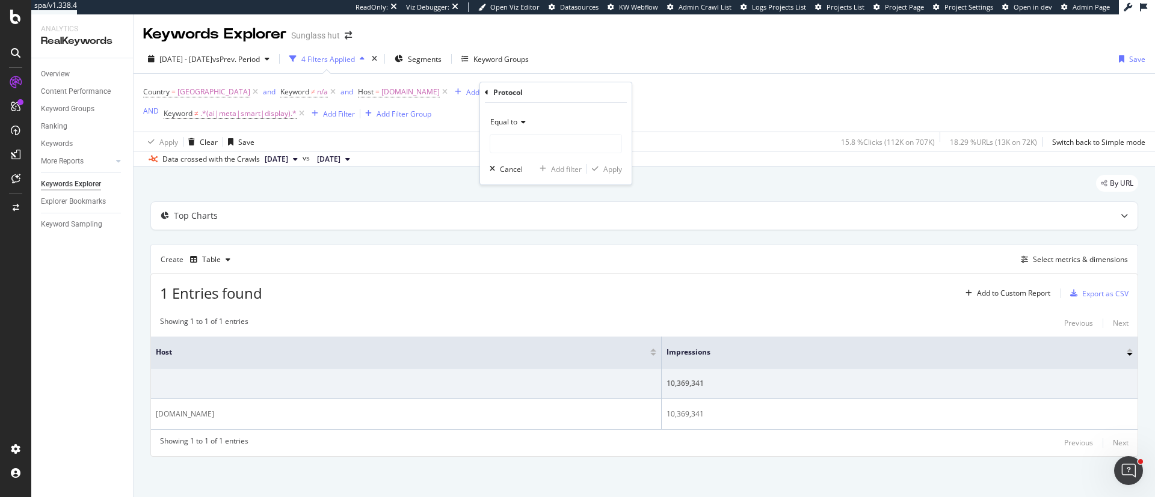
click at [515, 124] on span "Equal to" at bounding box center [503, 122] width 27 height 10
click at [446, 187] on div "By URL" at bounding box center [643, 188] width 987 height 26
click at [584, 91] on div "button" at bounding box center [576, 91] width 16 height 7
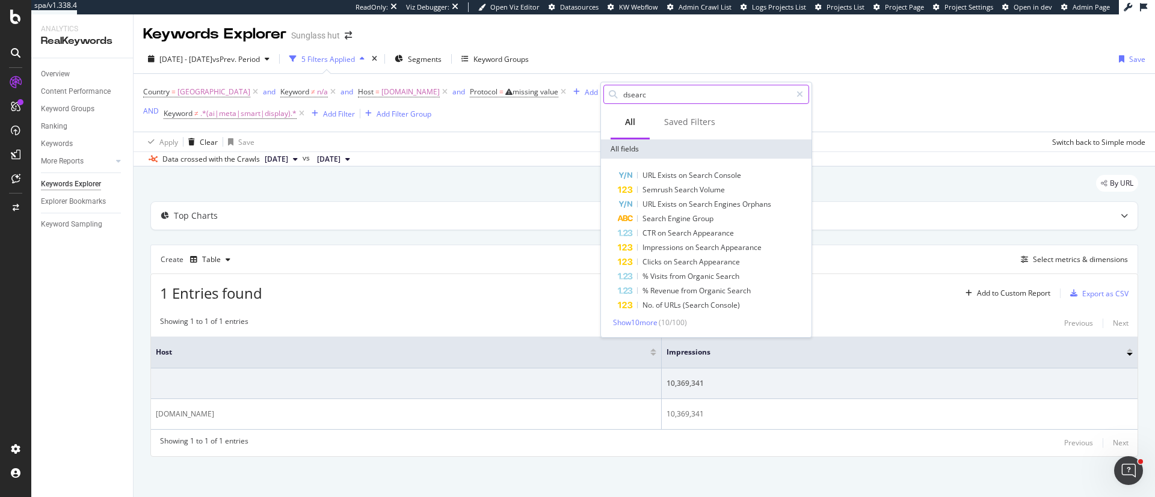
click at [637, 99] on input "dsearc" at bounding box center [706, 94] width 169 height 18
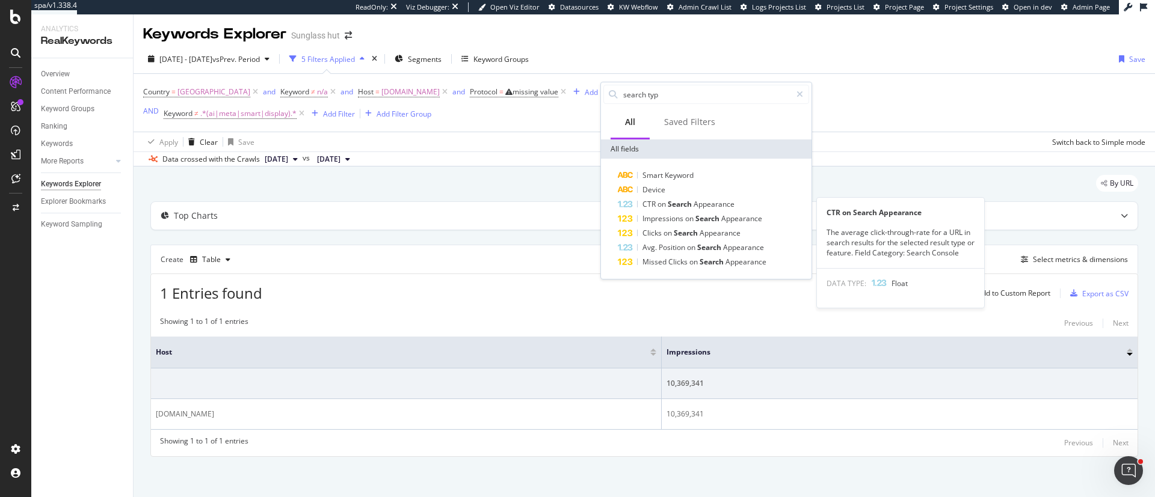
type input "search type"
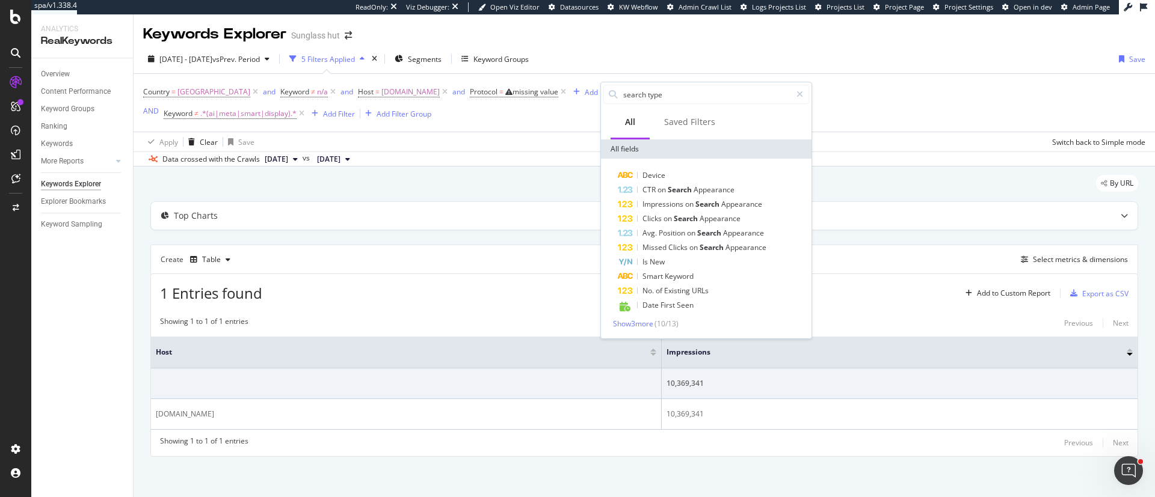
click at [769, 158] on div "Data crossed with the Crawls [DATE] vs [DATE]" at bounding box center [643, 159] width 1021 height 14
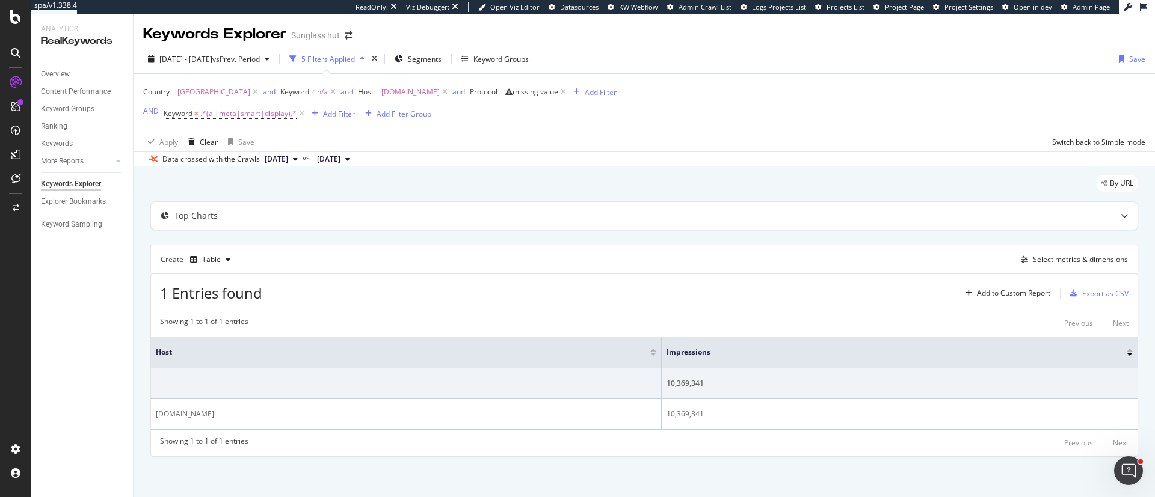
drag, startPoint x: 600, startPoint y: 95, endPoint x: 511, endPoint y: 90, distance: 89.1
click at [568, 94] on icon at bounding box center [563, 92] width 10 height 12
click at [450, 90] on icon at bounding box center [445, 92] width 10 height 12
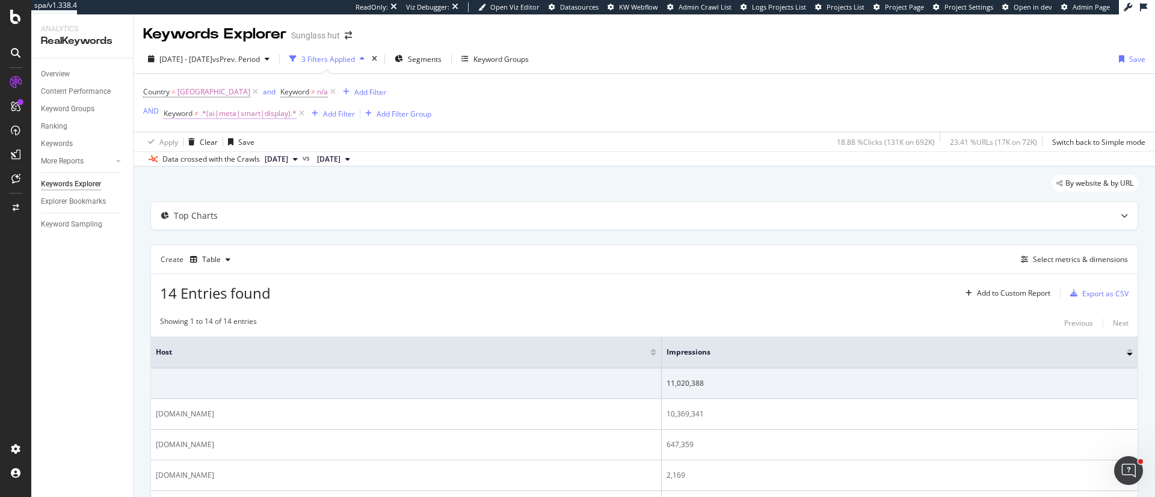
click at [245, 116] on span ".*(ai|meta|smart|display).*" at bounding box center [248, 113] width 96 height 17
click at [238, 141] on span "Doesn't match regex" at bounding box center [209, 142] width 70 height 10
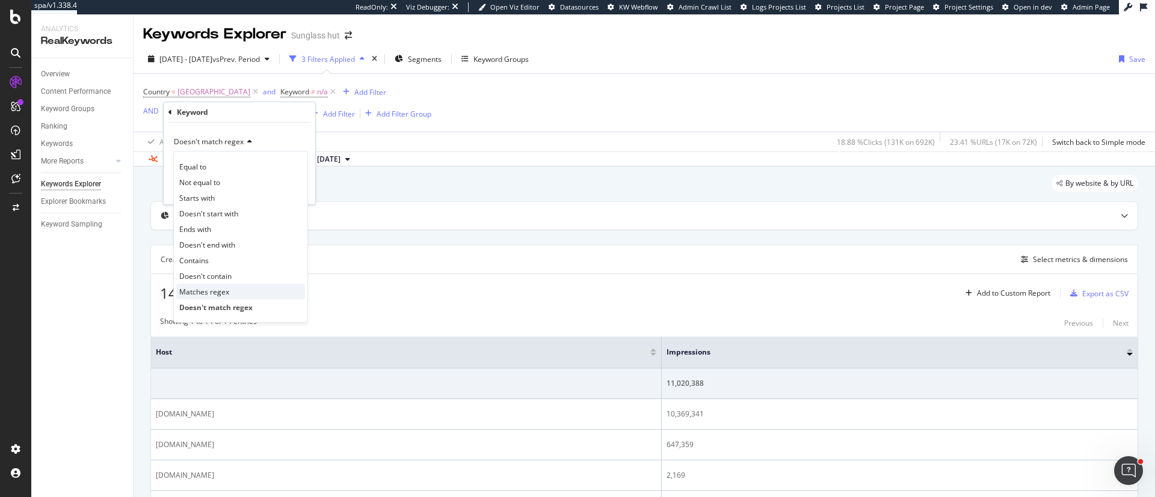
click at [257, 298] on div "Matches regex" at bounding box center [240, 292] width 129 height 16
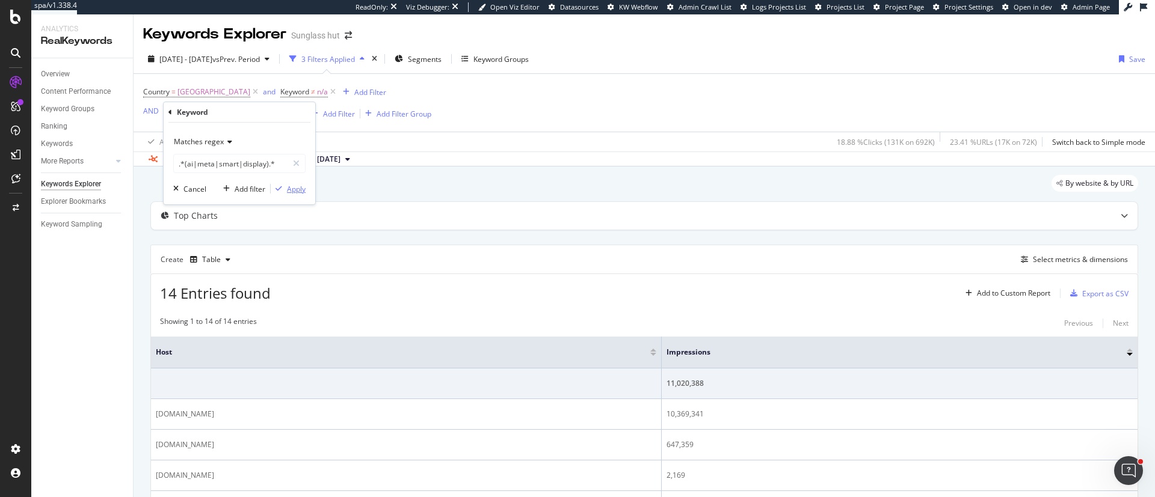
click at [294, 192] on div "Apply" at bounding box center [296, 189] width 19 height 10
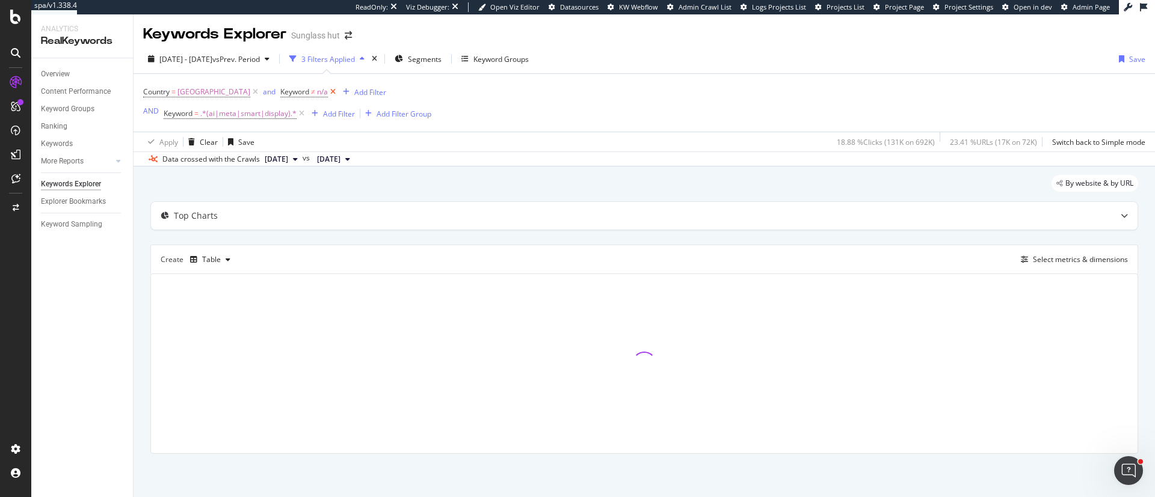
click at [338, 91] on icon at bounding box center [333, 92] width 10 height 12
click at [430, 182] on div "By website & by URL" at bounding box center [643, 188] width 987 height 26
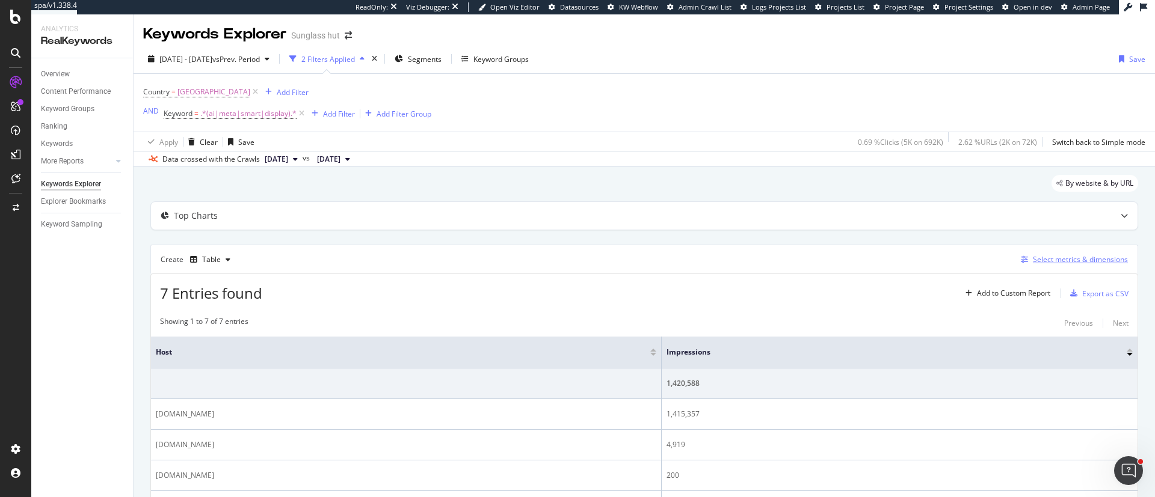
click at [769, 257] on div "Select metrics & dimensions" at bounding box center [1079, 259] width 95 height 10
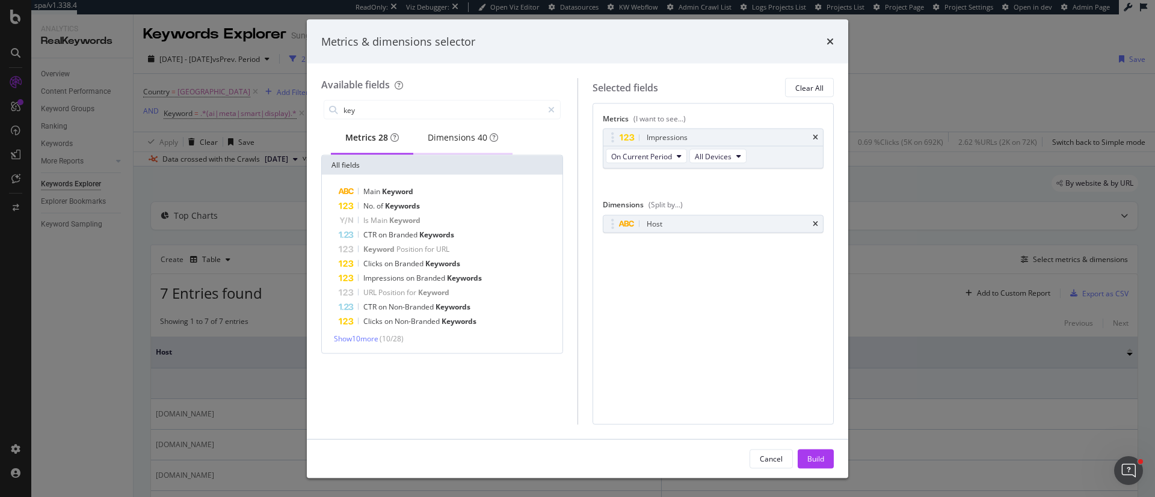
type input "key"
click at [459, 140] on div "Dimensions 40" at bounding box center [463, 138] width 70 height 12
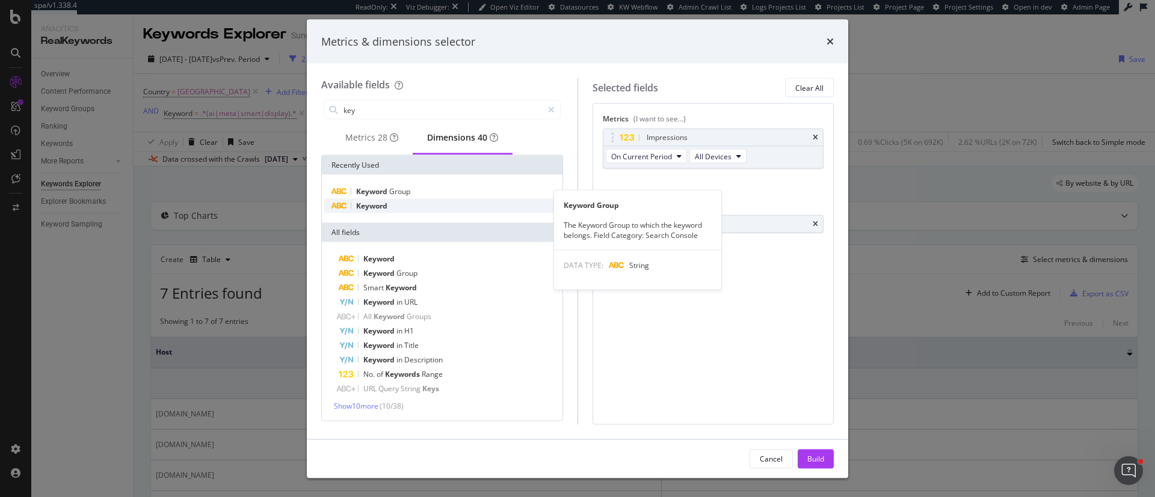
click at [396, 206] on div "Keyword" at bounding box center [442, 206] width 236 height 14
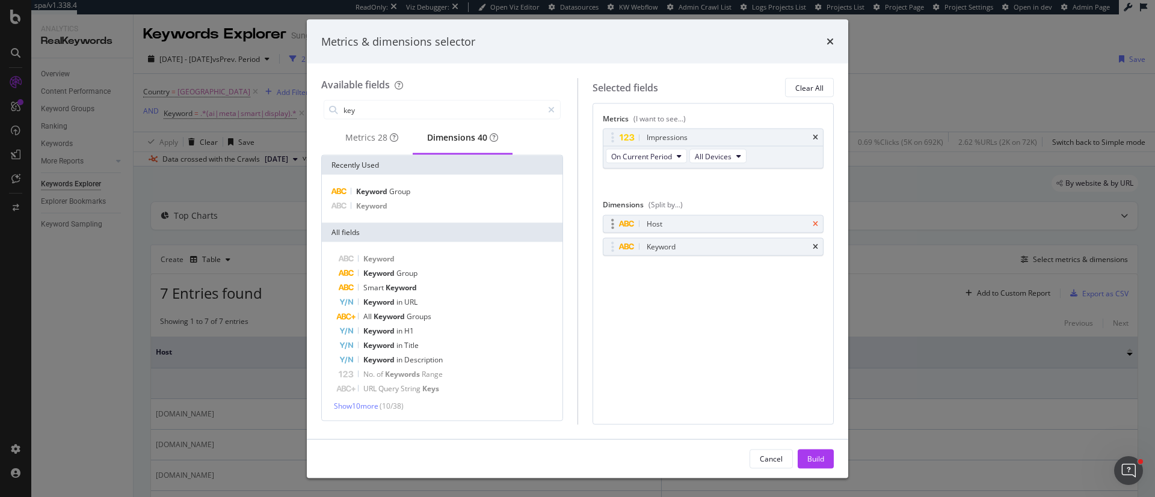
click at [769, 220] on icon "times" at bounding box center [814, 223] width 5 height 7
click at [769, 331] on button "Build" at bounding box center [815, 458] width 36 height 19
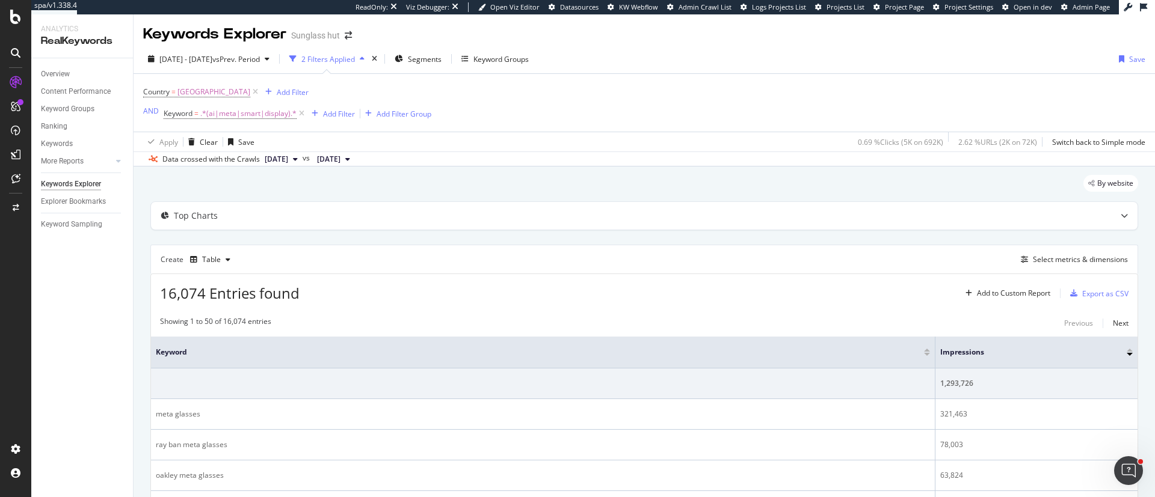
scroll to position [90, 0]
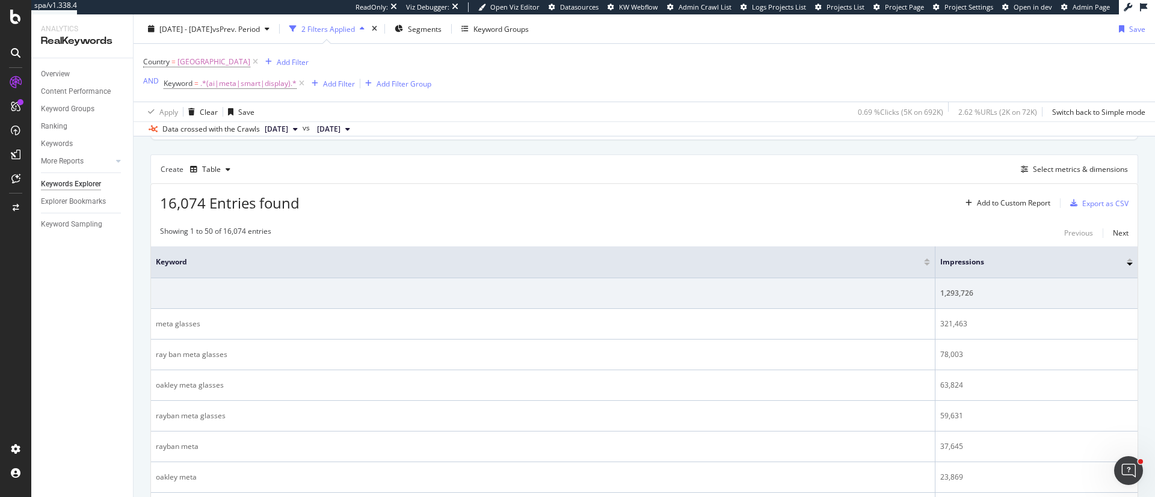
drag, startPoint x: 923, startPoint y: 274, endPoint x: 742, endPoint y: 278, distance: 181.0
click at [742, 278] on th "Keyword" at bounding box center [543, 263] width 784 height 32
click at [769, 274] on th "Impressions" at bounding box center [1036, 263] width 202 height 32
click at [179, 82] on span "Keyword" at bounding box center [178, 83] width 29 height 10
click at [195, 117] on div "Matches regex" at bounding box center [239, 111] width 132 height 19
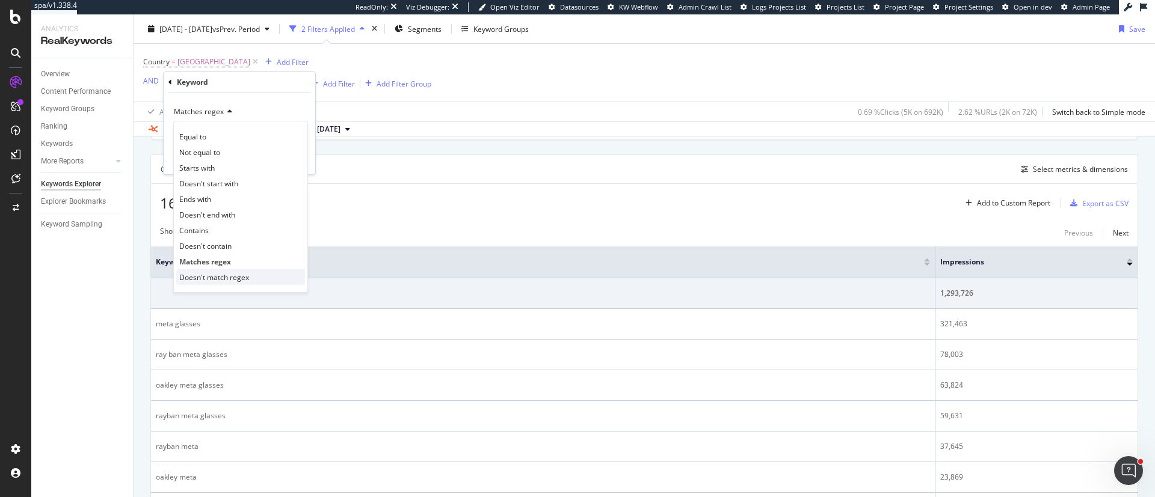
click at [255, 275] on div "Doesn't match regex" at bounding box center [240, 277] width 129 height 16
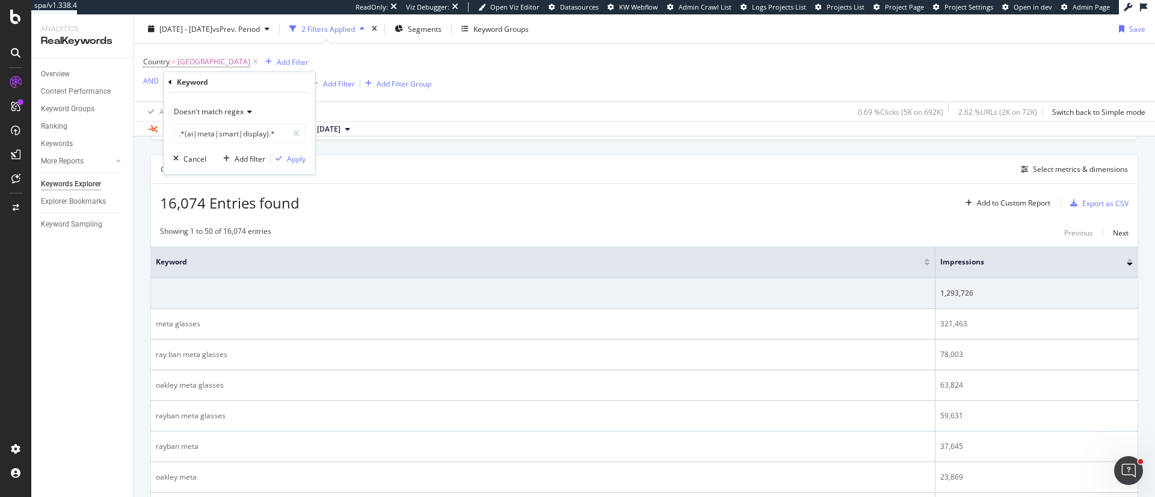
click at [294, 171] on div "Doesn't match regex .*(ai|meta|smart|display).* Cancel Add filter Apply" at bounding box center [240, 134] width 152 height 82
click at [295, 166] on div "Doesn't match regex .*(ai|meta|smart|display).* Cancel Add filter Apply" at bounding box center [240, 134] width 152 height 82
click at [296, 164] on div "Apply" at bounding box center [296, 159] width 19 height 10
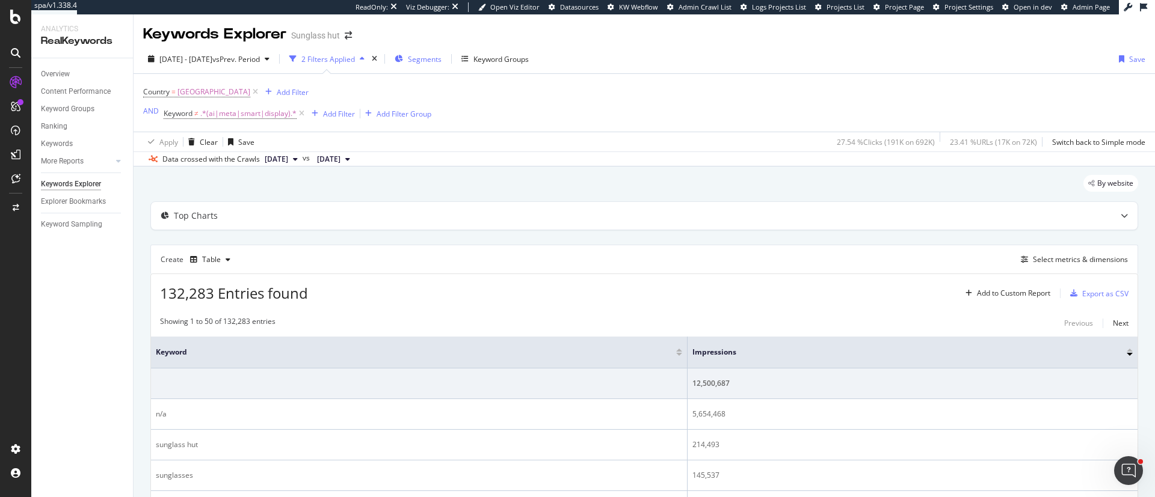
click at [441, 54] on span "Segments" at bounding box center [425, 59] width 34 height 10
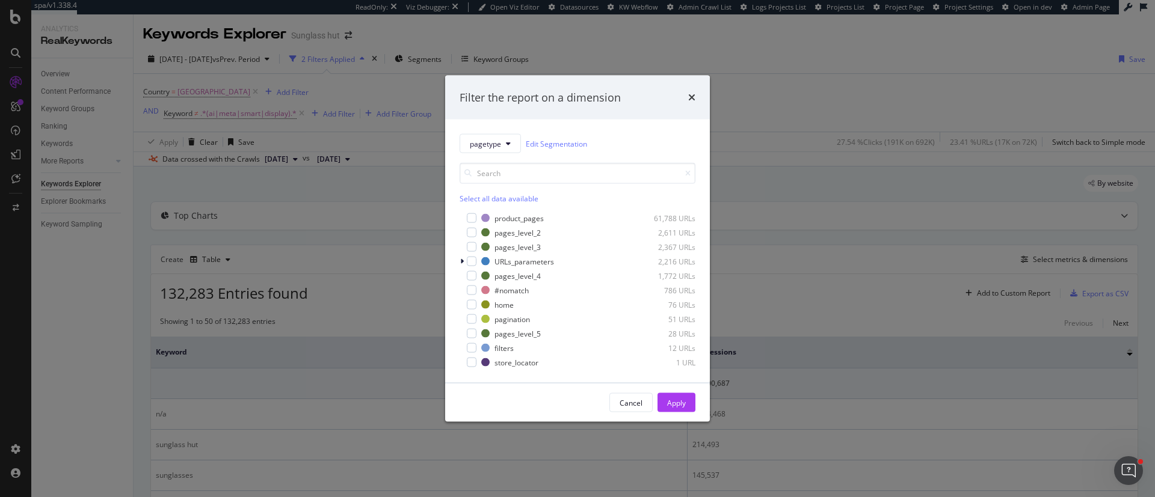
click at [480, 194] on div "Select all data available" at bounding box center [577, 199] width 236 height 10
click at [663, 331] on button "Apply" at bounding box center [676, 402] width 38 height 19
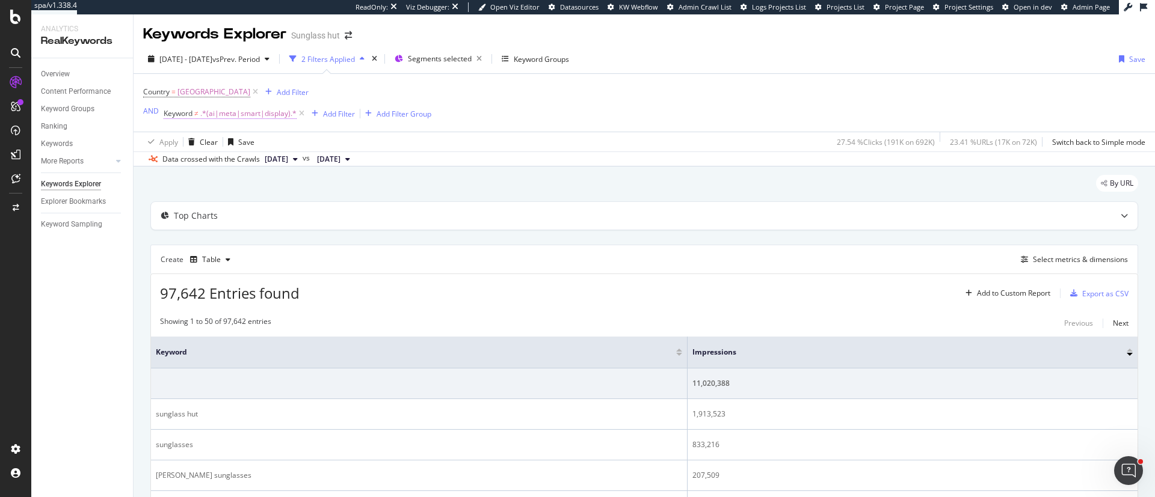
click at [221, 116] on span ".*(ai|meta|smart|display).*" at bounding box center [248, 113] width 96 height 17
click at [219, 142] on span "Doesn't match regex" at bounding box center [209, 142] width 70 height 10
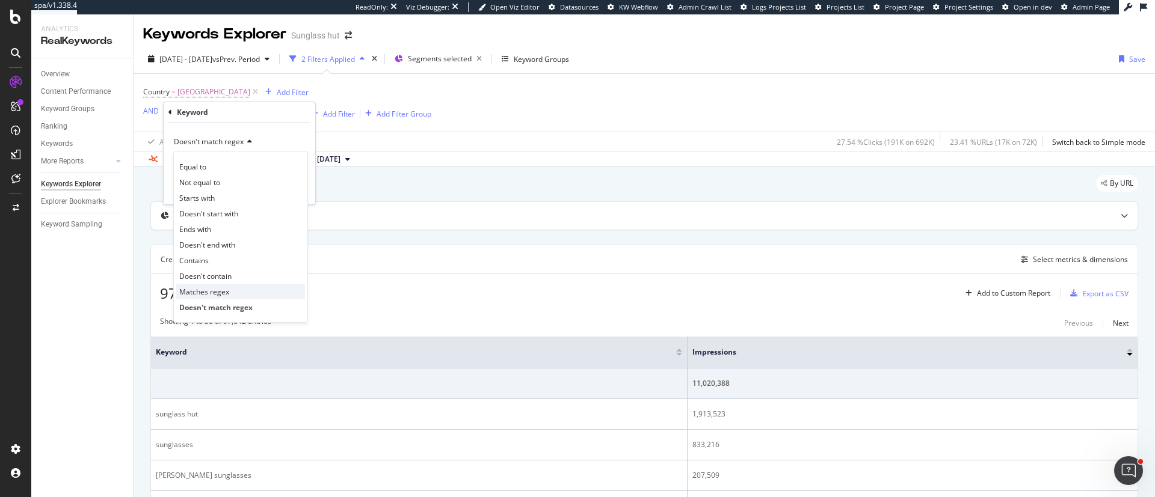
click at [225, 291] on span "Matches regex" at bounding box center [204, 292] width 50 height 10
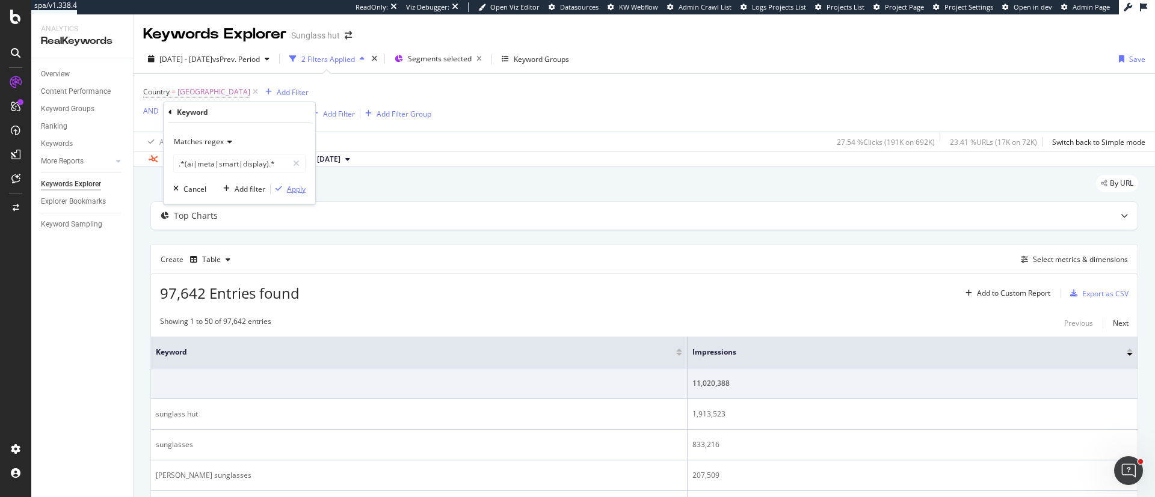
click at [290, 187] on div "Apply" at bounding box center [296, 189] width 19 height 10
click at [302, 93] on div "Add Filter" at bounding box center [293, 92] width 32 height 10
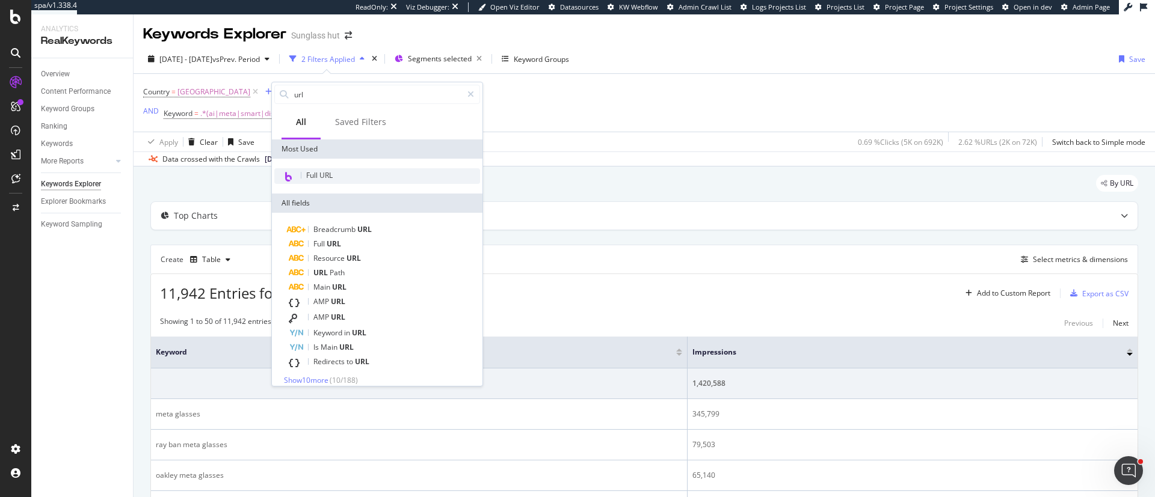
type input "url"
click at [326, 173] on span "Full URL" at bounding box center [319, 175] width 26 height 10
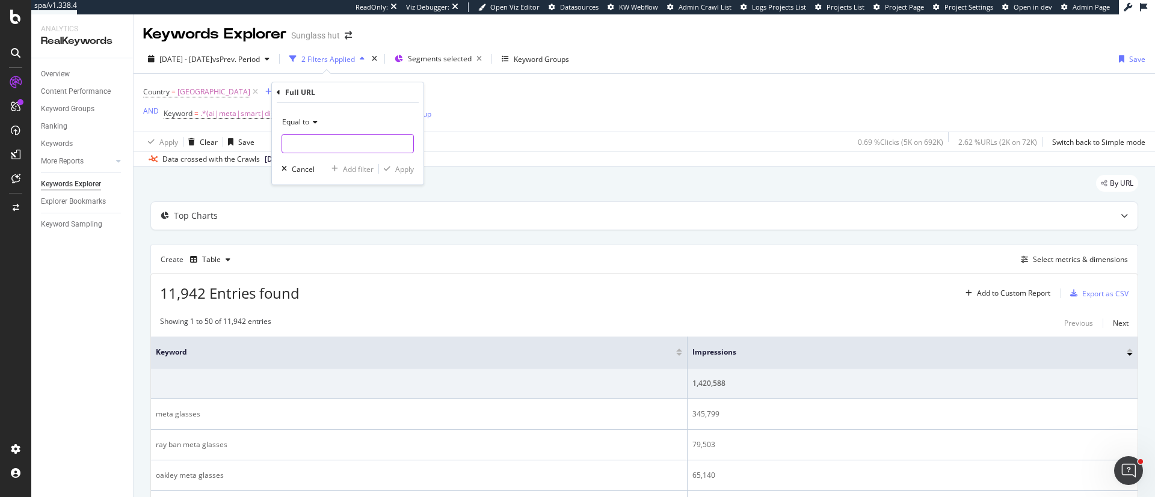
click at [329, 141] on input "text" at bounding box center [347, 143] width 131 height 19
click at [314, 127] on div "Equal to" at bounding box center [347, 121] width 132 height 19
click at [315, 241] on span "Contains" at bounding box center [301, 241] width 29 height 10
click at [324, 140] on input "text" at bounding box center [347, 143] width 131 height 19
type input "sunglasshut"
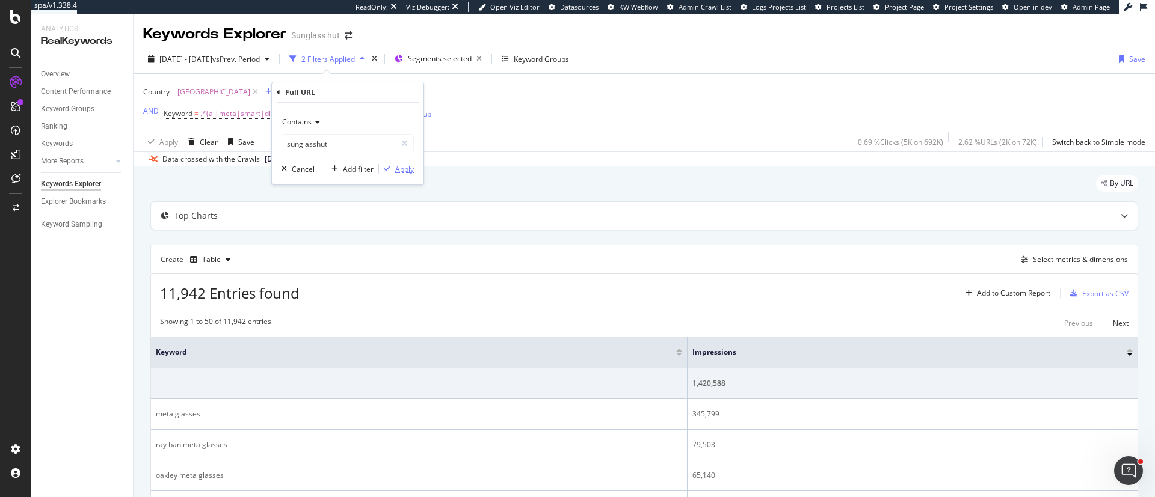
click at [410, 169] on div "Apply" at bounding box center [404, 169] width 19 height 10
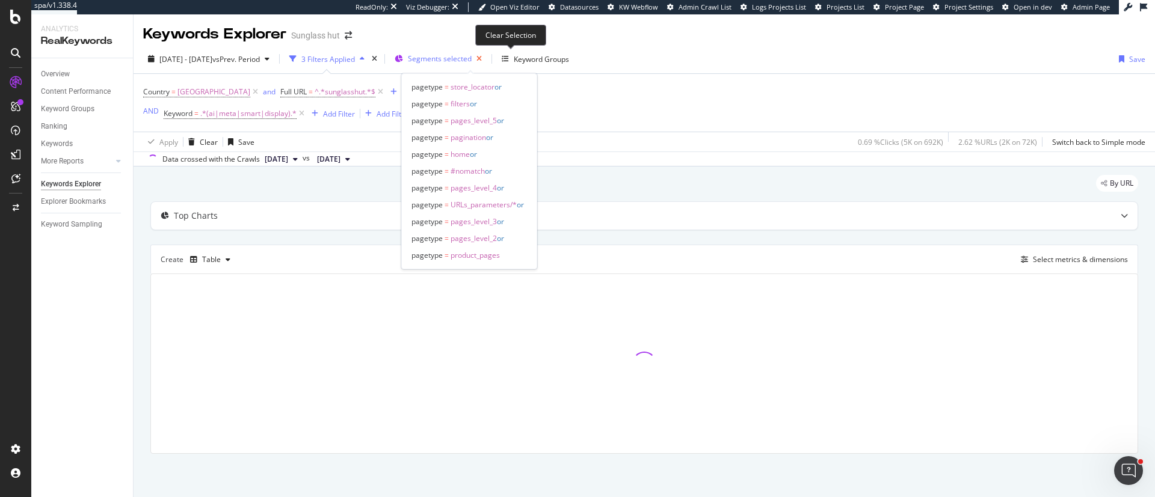
click at [486, 54] on icon "button" at bounding box center [478, 59] width 15 height 17
